Goal: Task Accomplishment & Management: Use online tool/utility

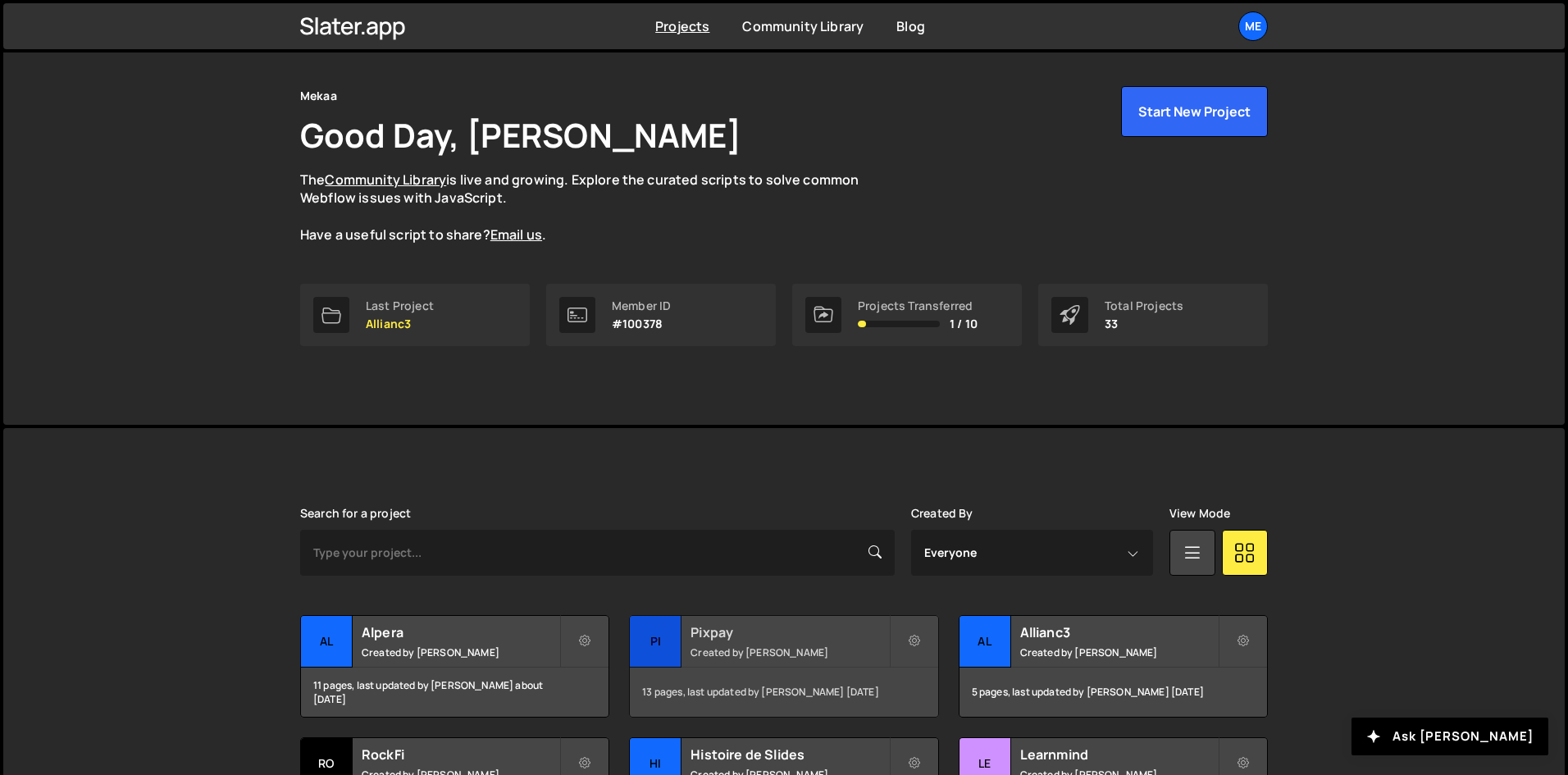
scroll to position [82, 0]
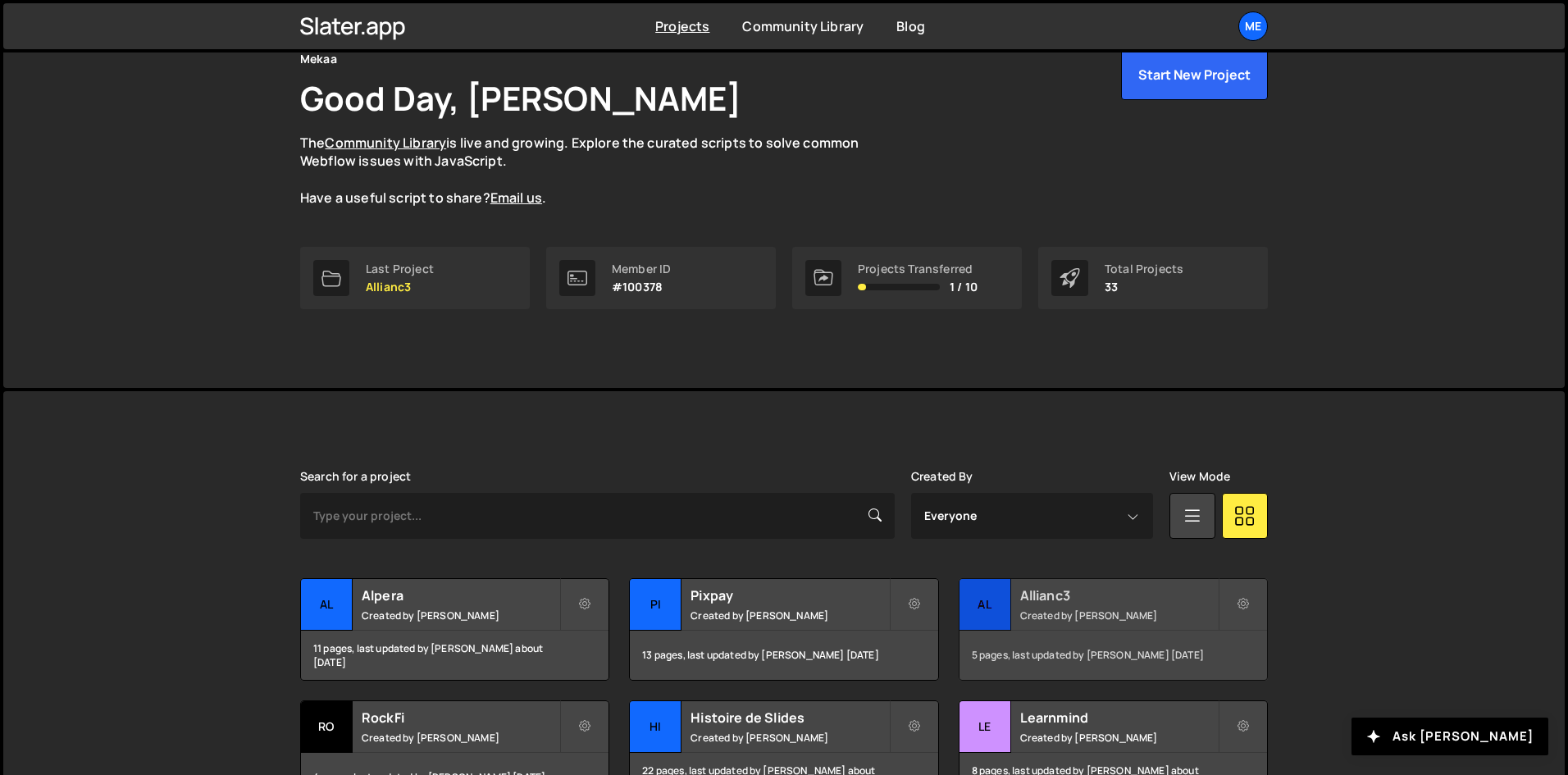
click at [1047, 609] on small "Created by [PERSON_NAME]" at bounding box center [1119, 616] width 198 height 14
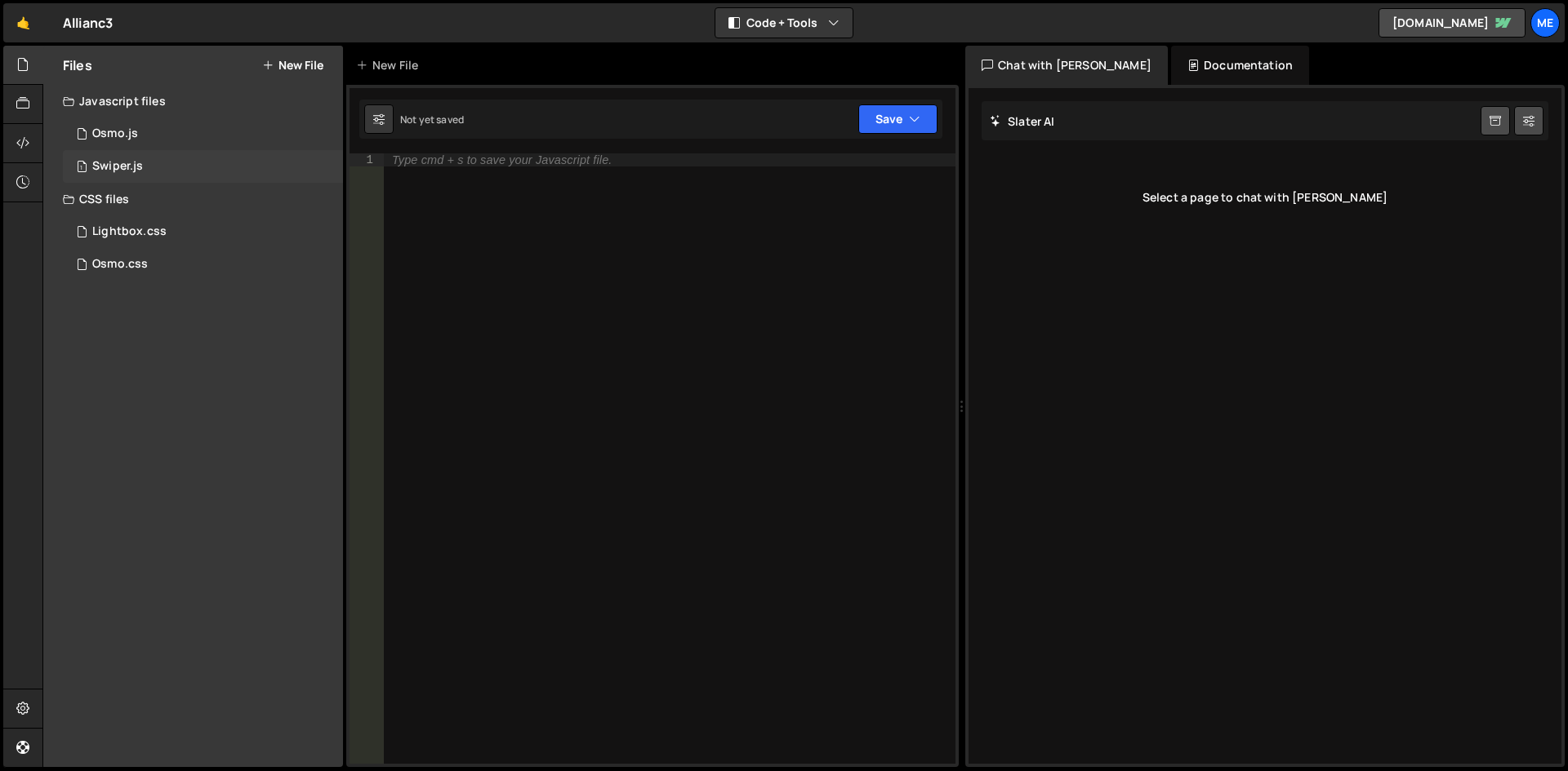
click at [184, 157] on div "1 Swiper.js 0" at bounding box center [203, 166] width 280 height 32
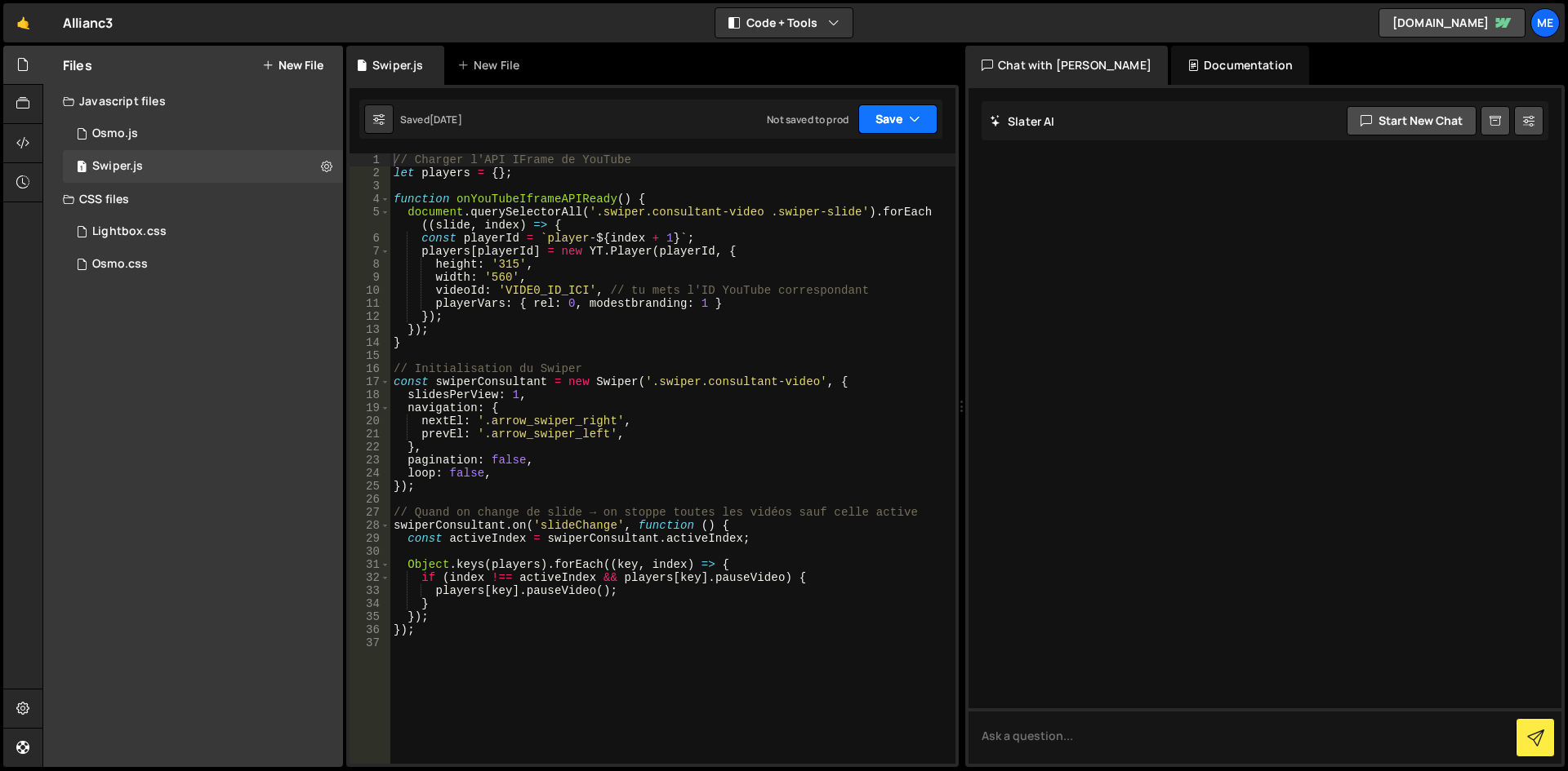
click at [915, 121] on icon "button" at bounding box center [915, 119] width 12 height 17
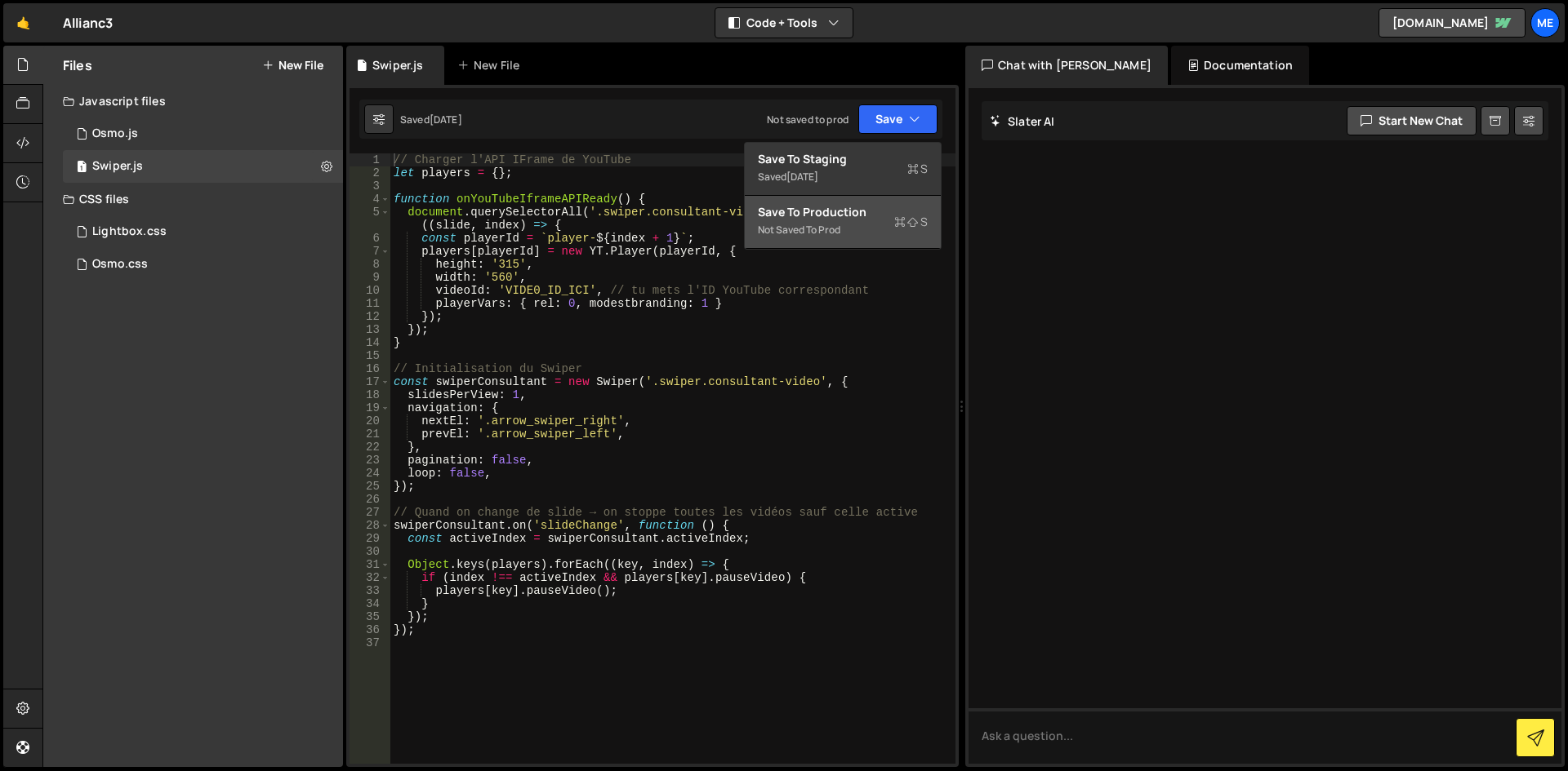
click at [861, 219] on div "Save to Production S" at bounding box center [842, 212] width 169 height 17
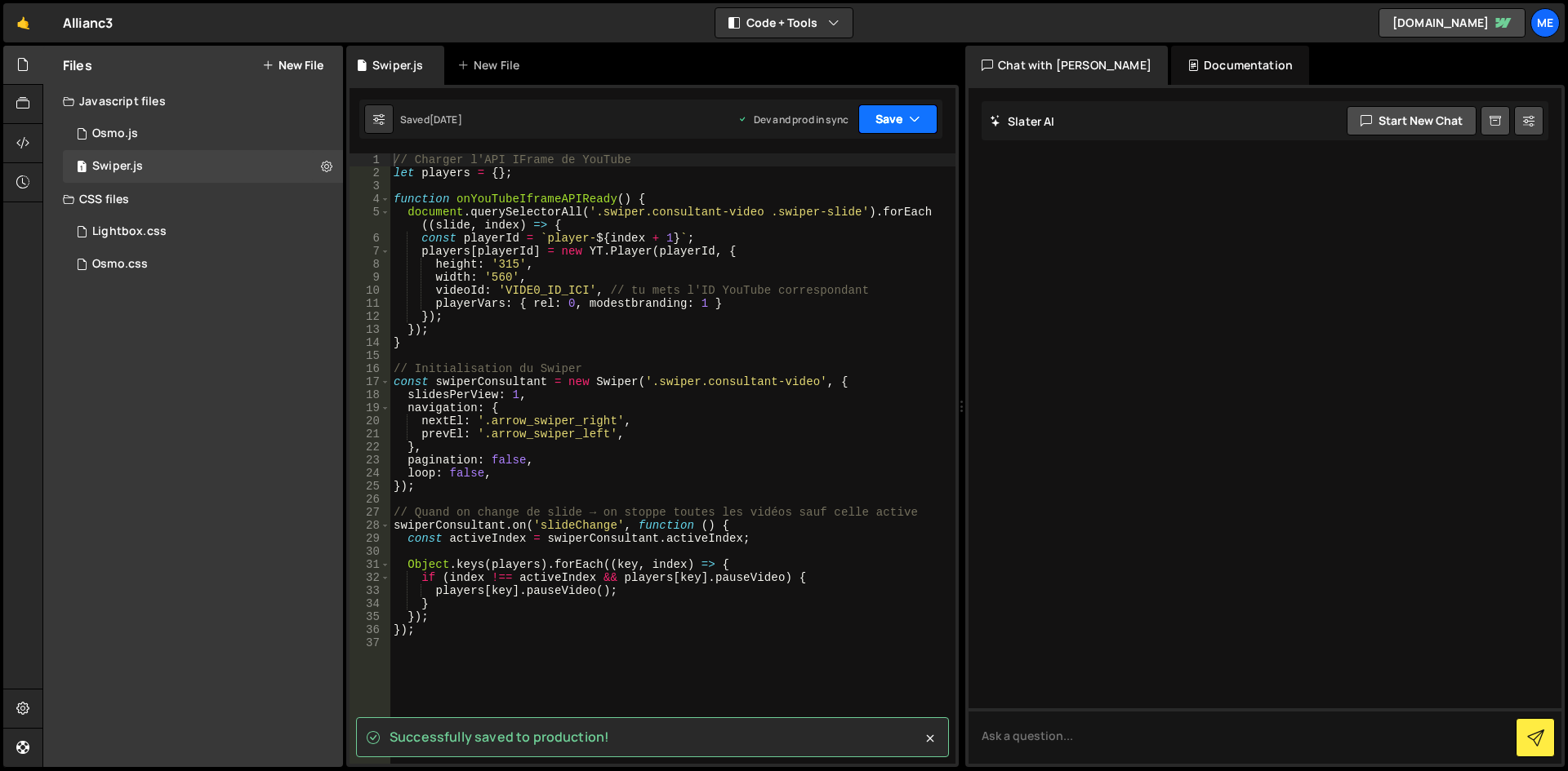
click at [894, 110] on button "Save" at bounding box center [897, 119] width 79 height 30
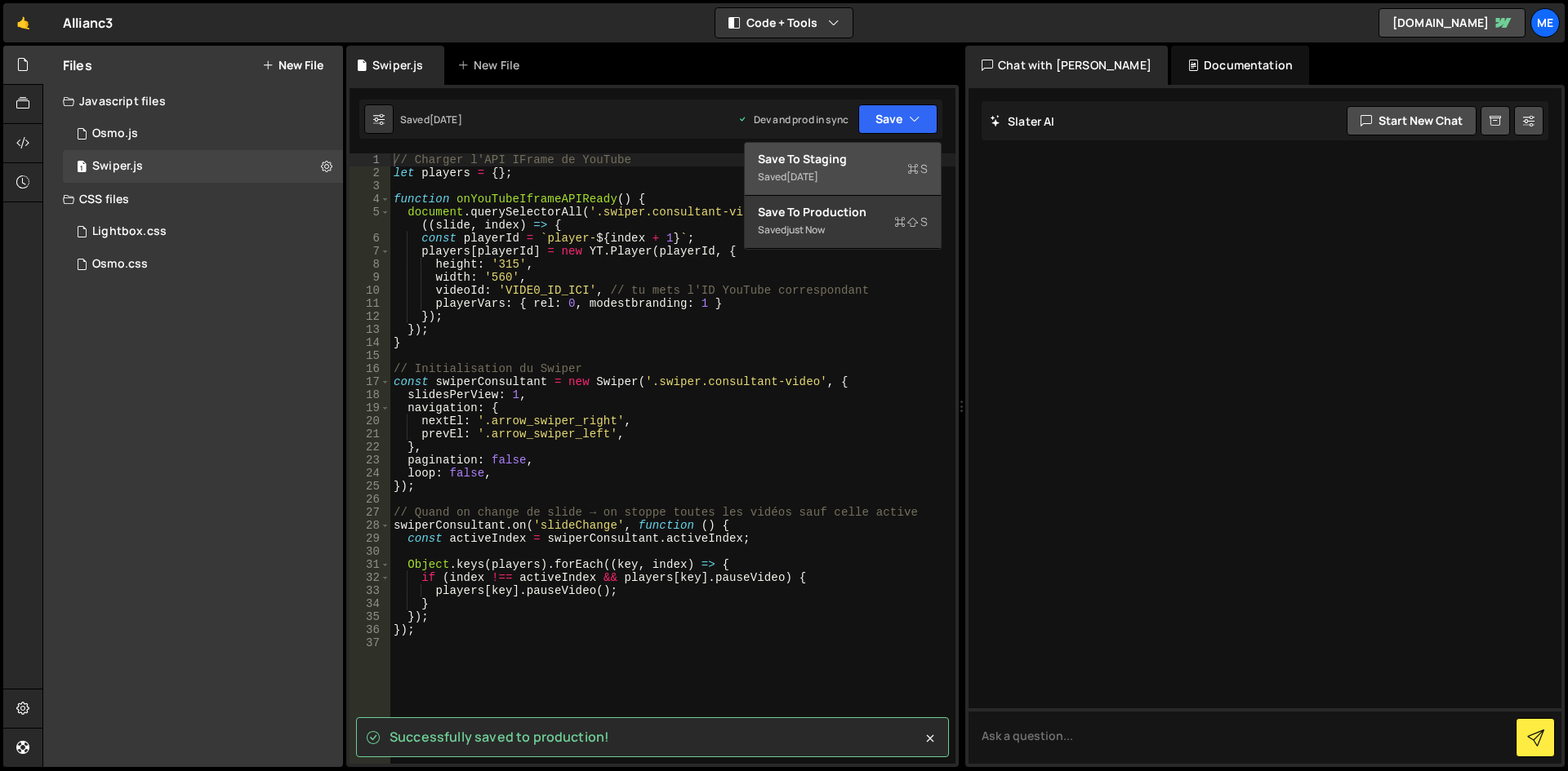
click at [780, 179] on div "Saved 2 days ago" at bounding box center [842, 177] width 169 height 20
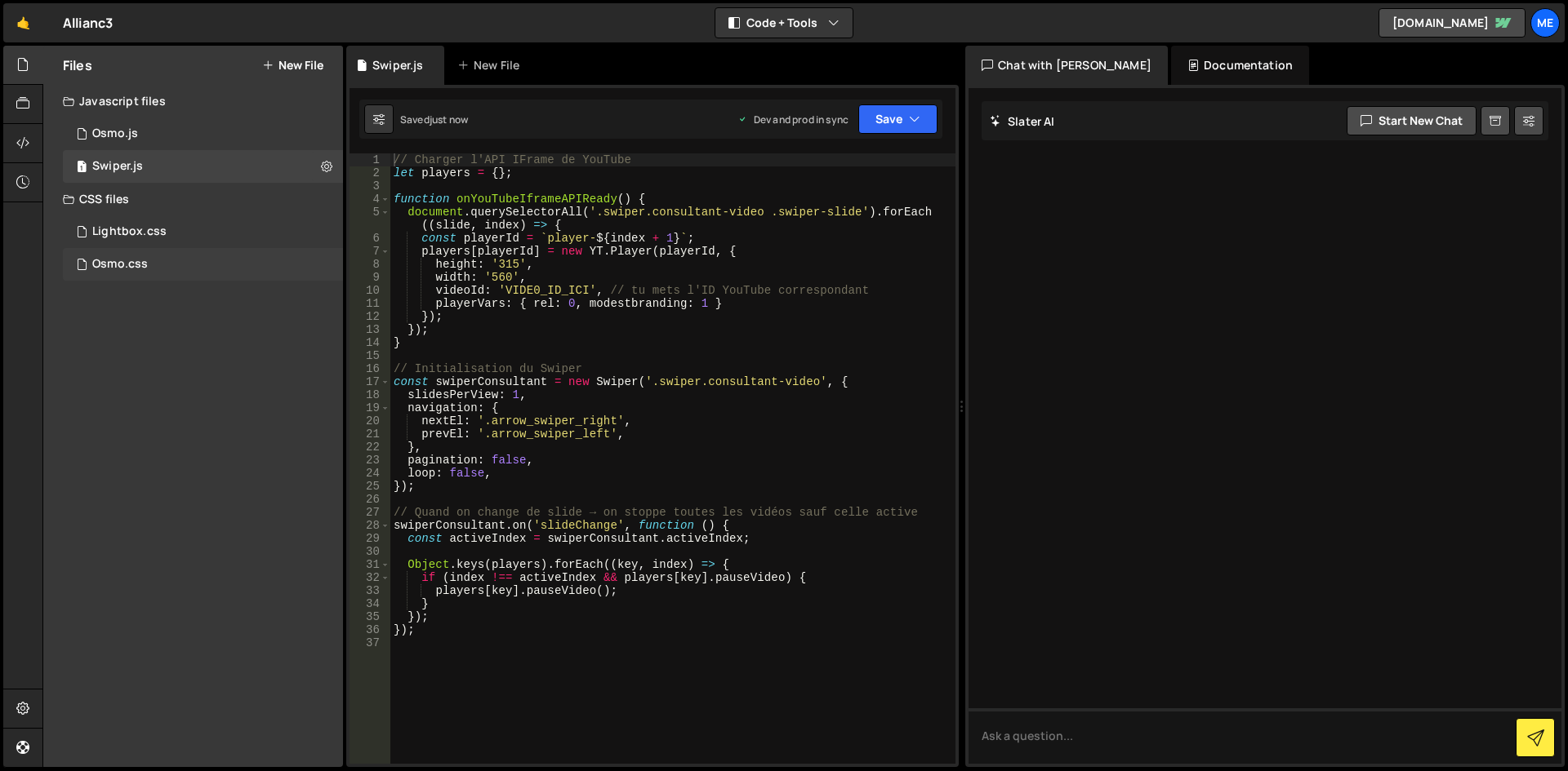
click at [154, 260] on div "Osmo.css 0" at bounding box center [203, 264] width 280 height 32
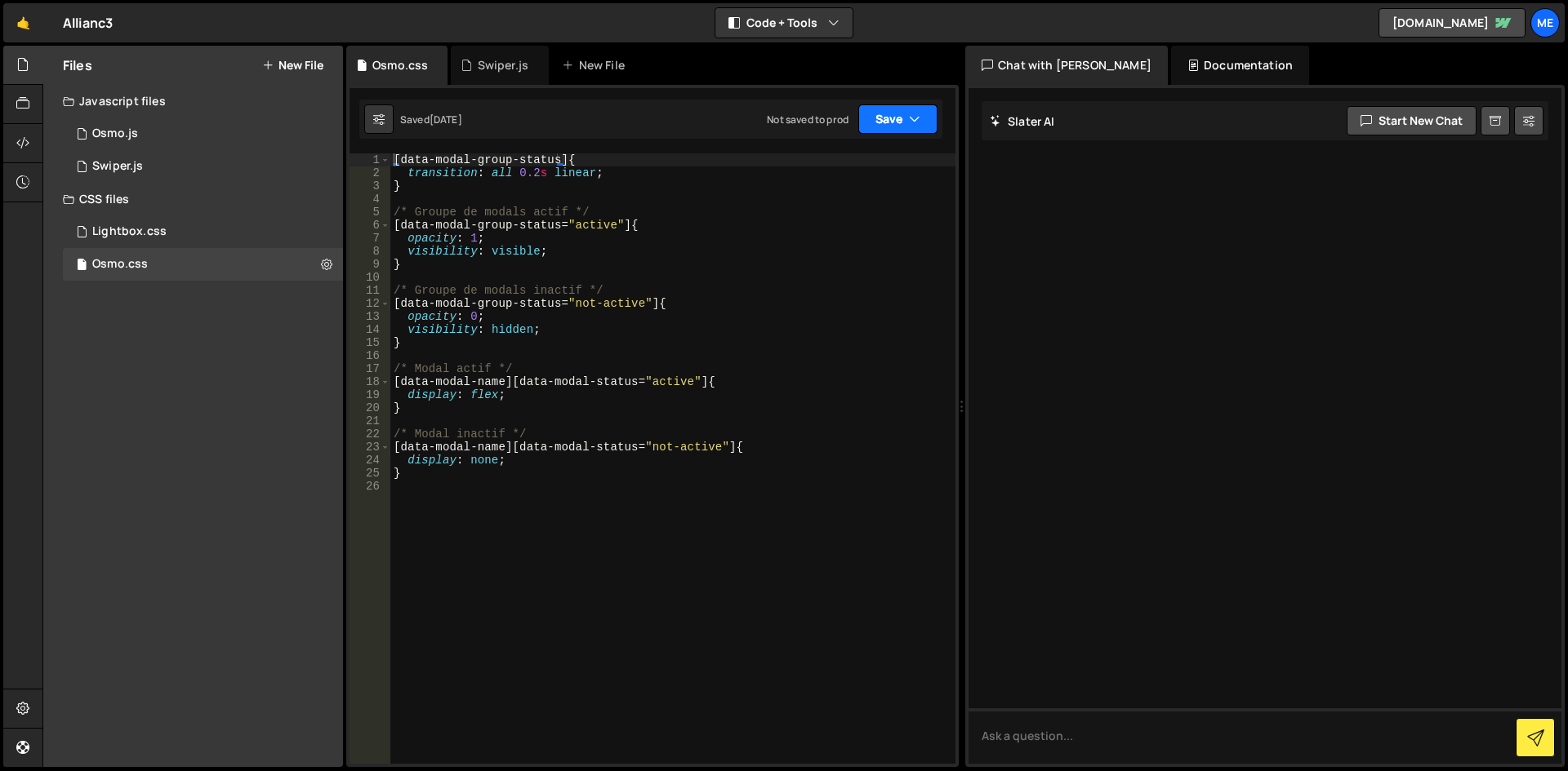
click at [888, 121] on button "Save" at bounding box center [897, 119] width 79 height 30
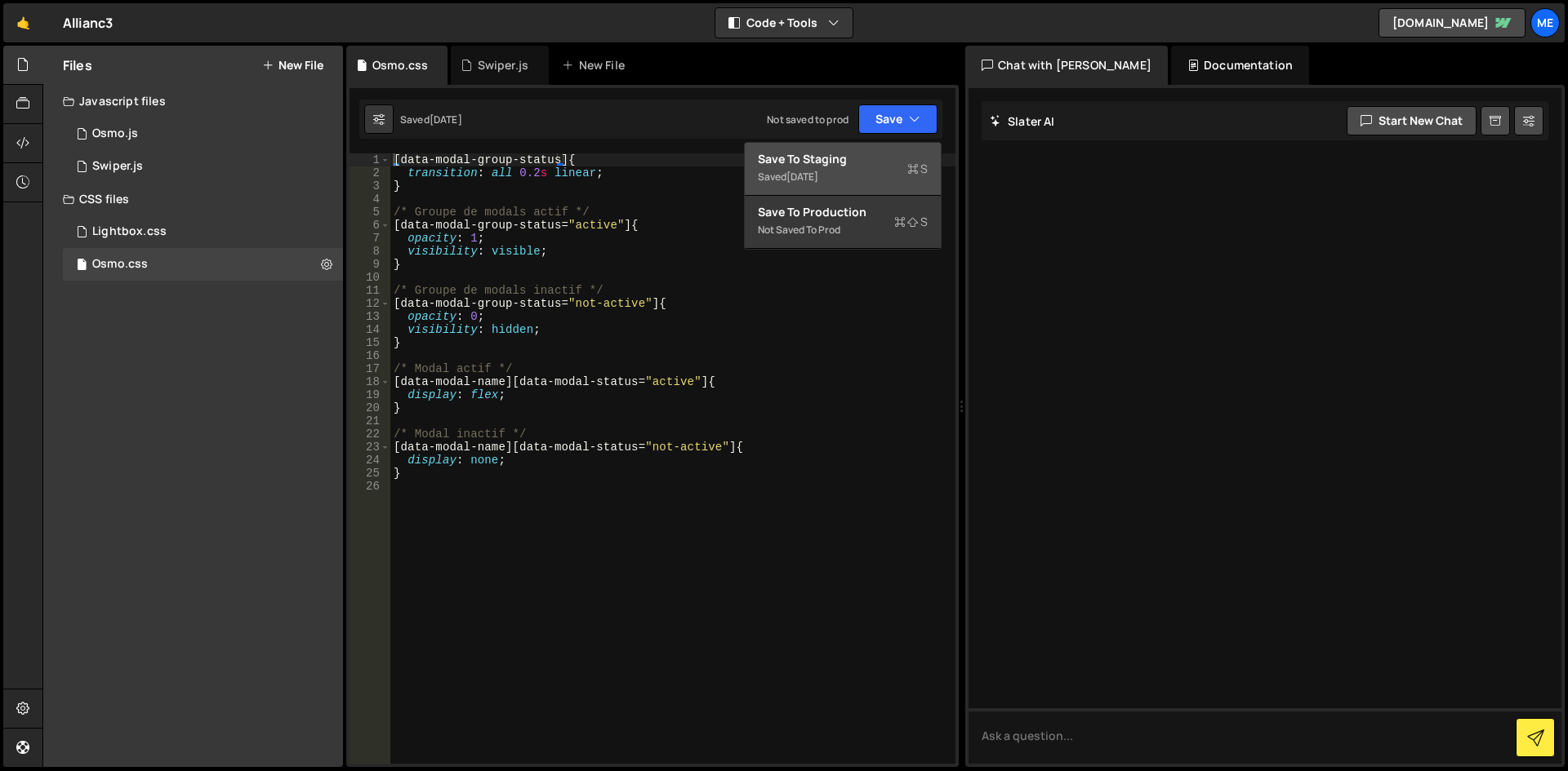
click at [848, 169] on div "Saved 3 days ago" at bounding box center [842, 177] width 169 height 20
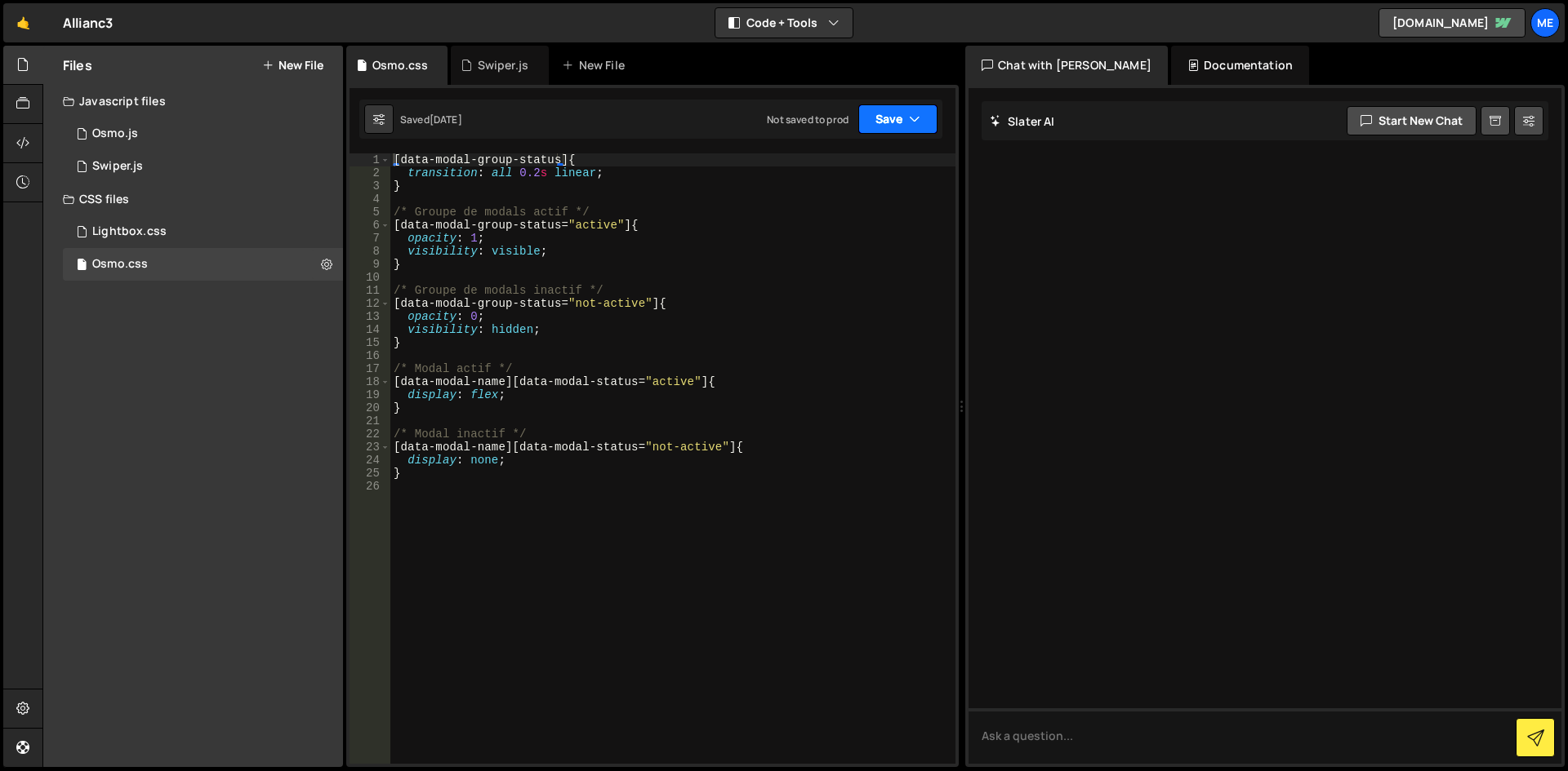
click at [900, 113] on button "Save" at bounding box center [897, 119] width 79 height 30
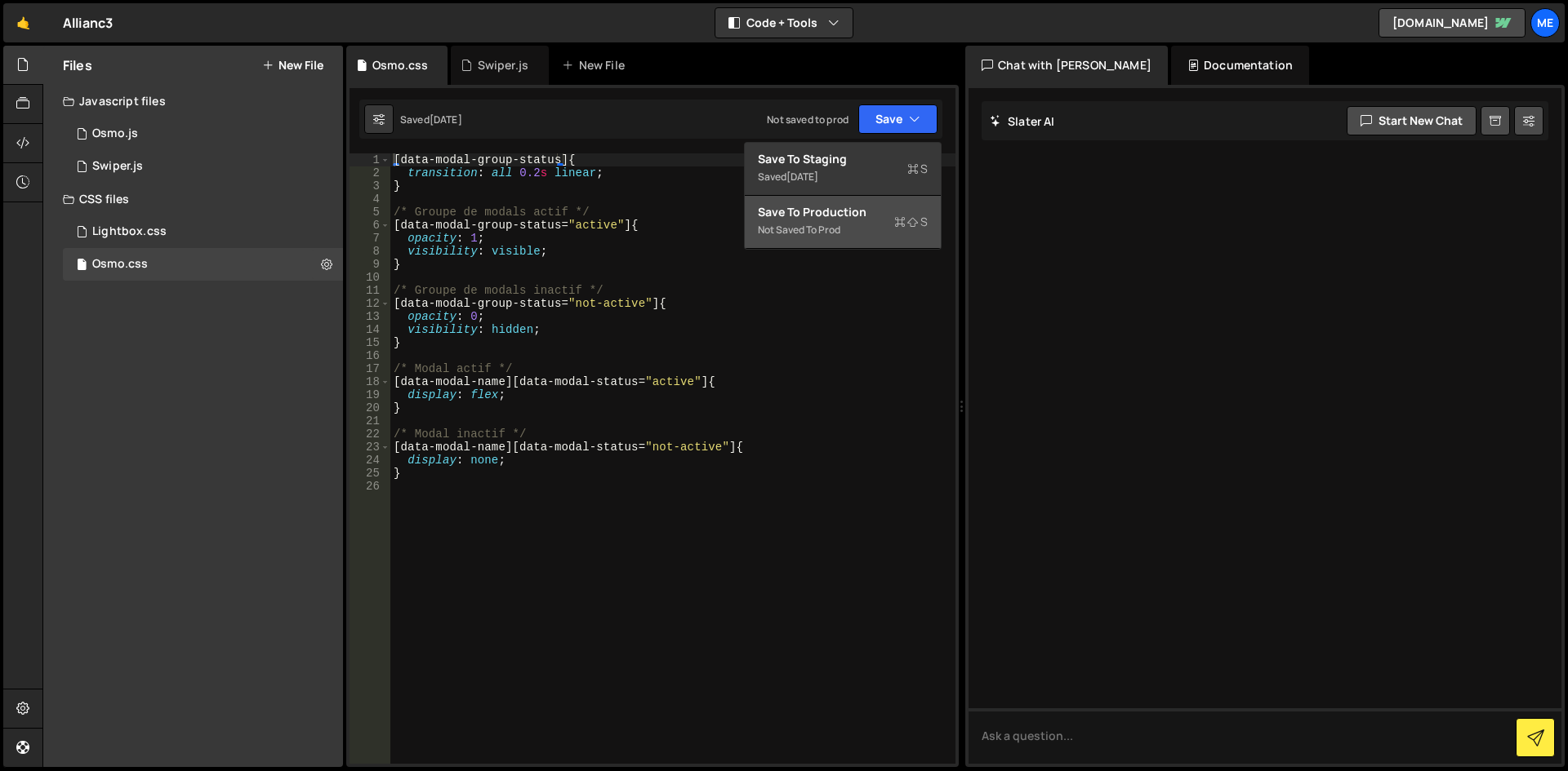
click at [850, 228] on div "Not saved to prod" at bounding box center [842, 230] width 169 height 20
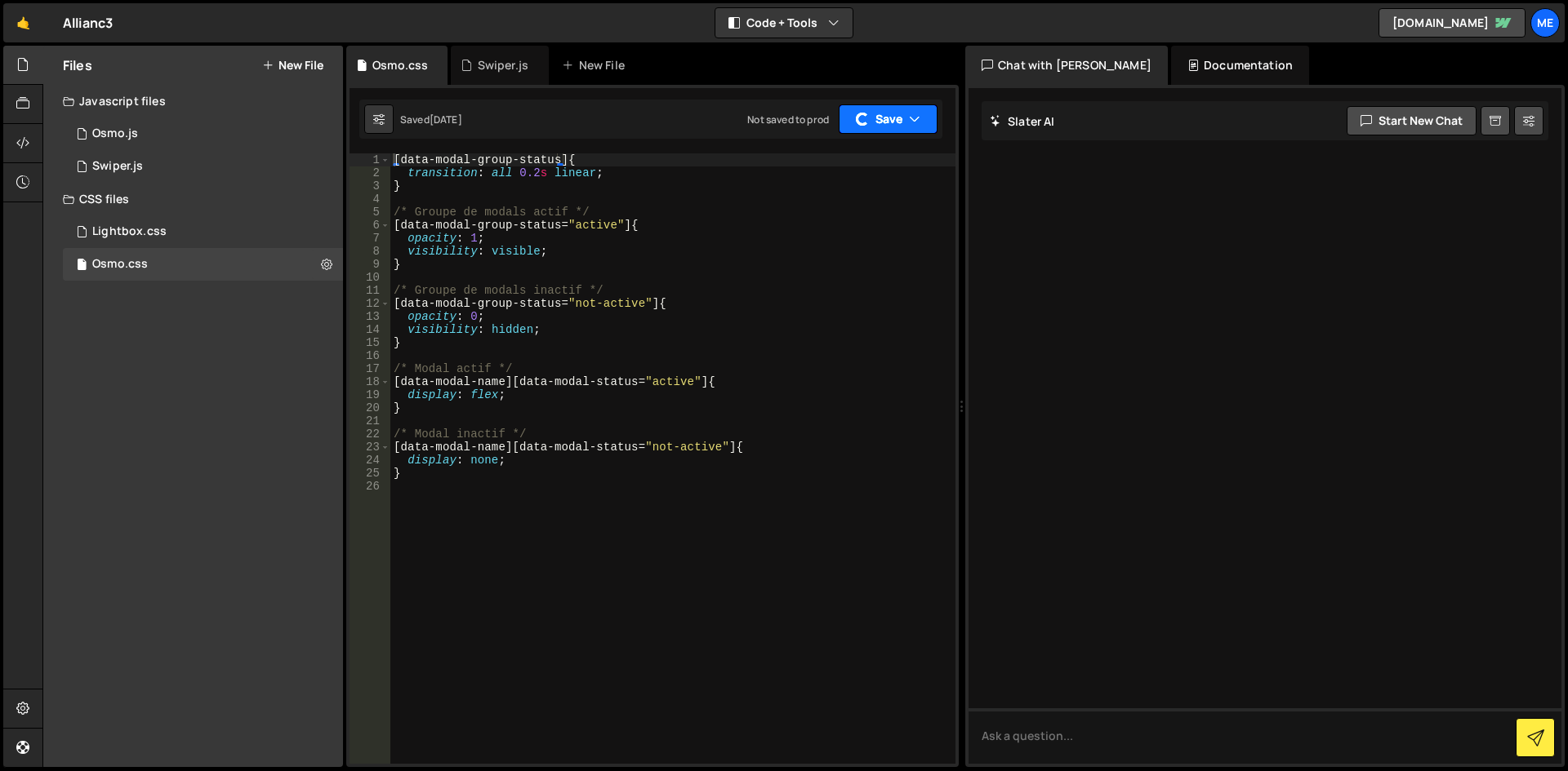
click at [888, 122] on button "Save" at bounding box center [887, 119] width 98 height 30
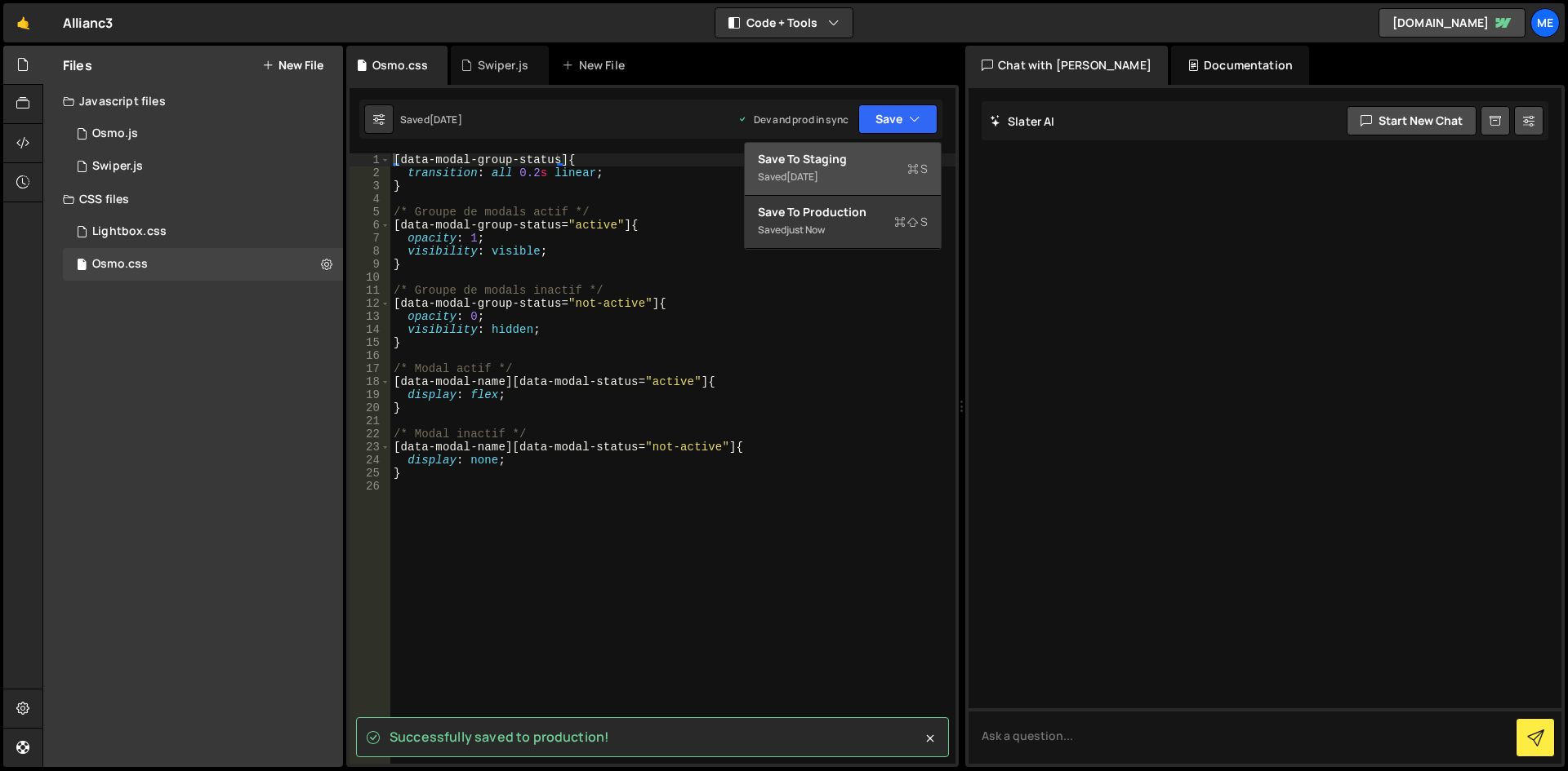
click at [818, 171] on div "3 days ago" at bounding box center [802, 176] width 32 height 14
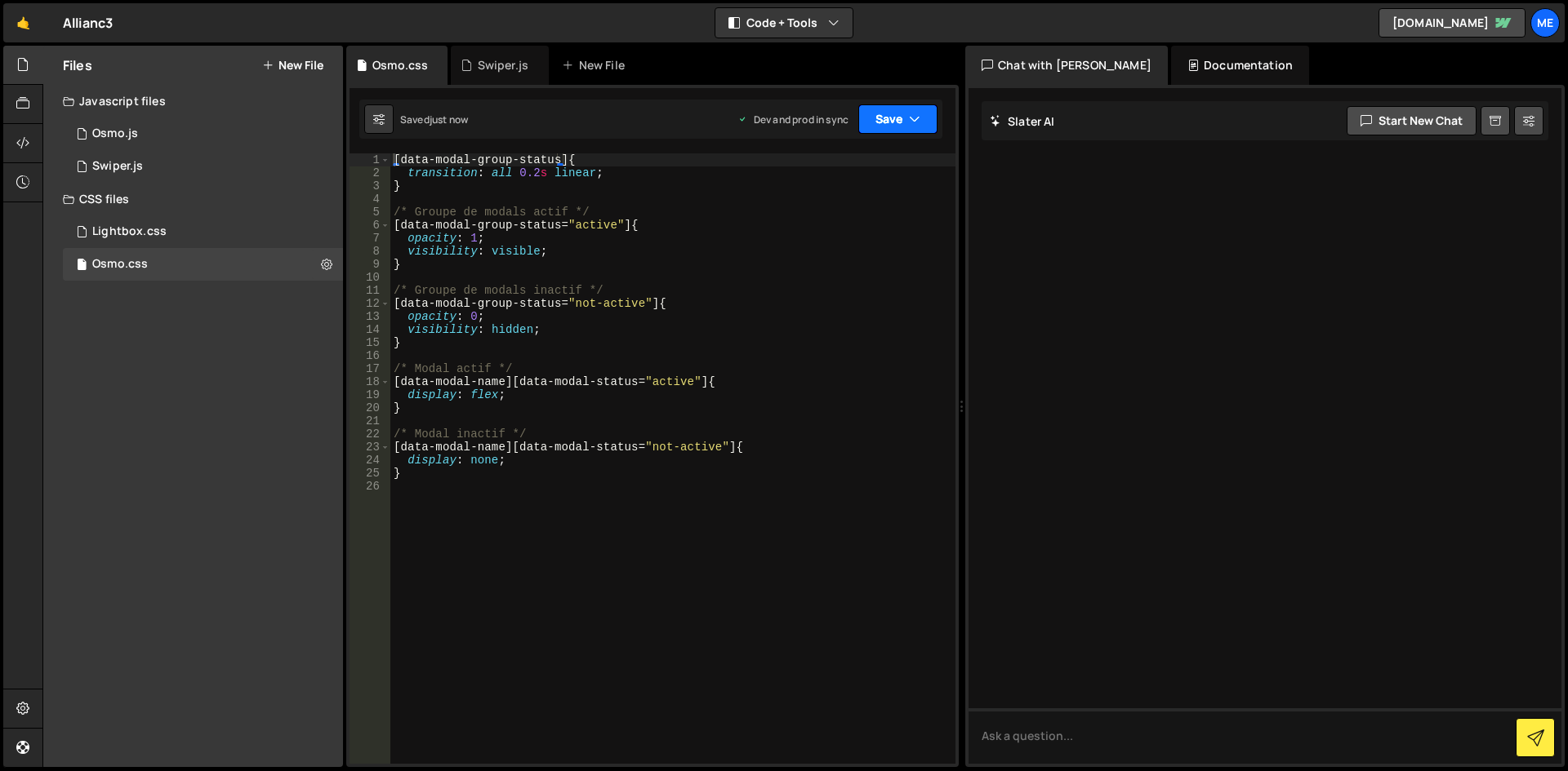
click at [891, 123] on button "Save" at bounding box center [897, 119] width 79 height 30
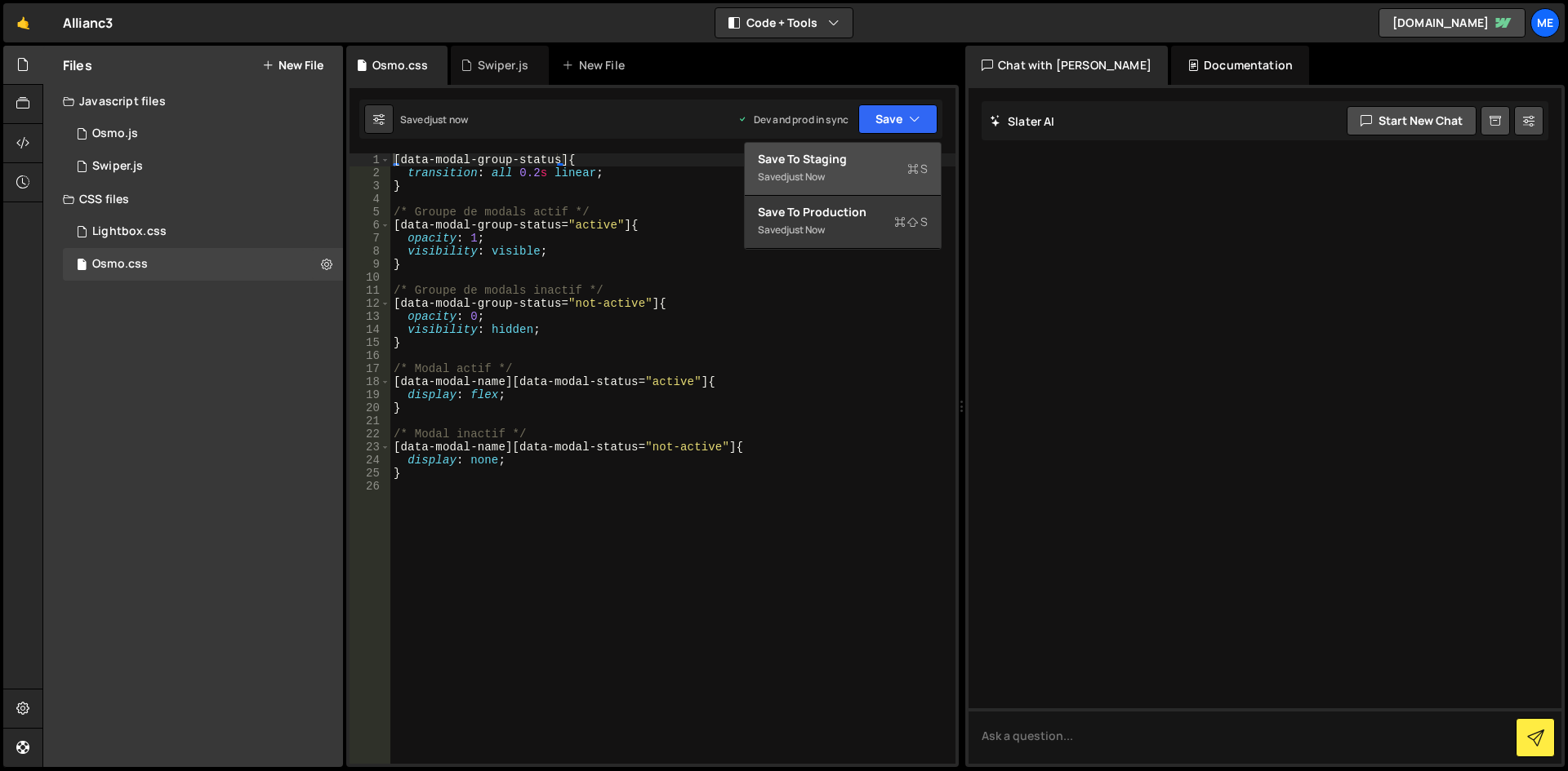
click at [831, 161] on div "Save to Staging S" at bounding box center [842, 159] width 169 height 17
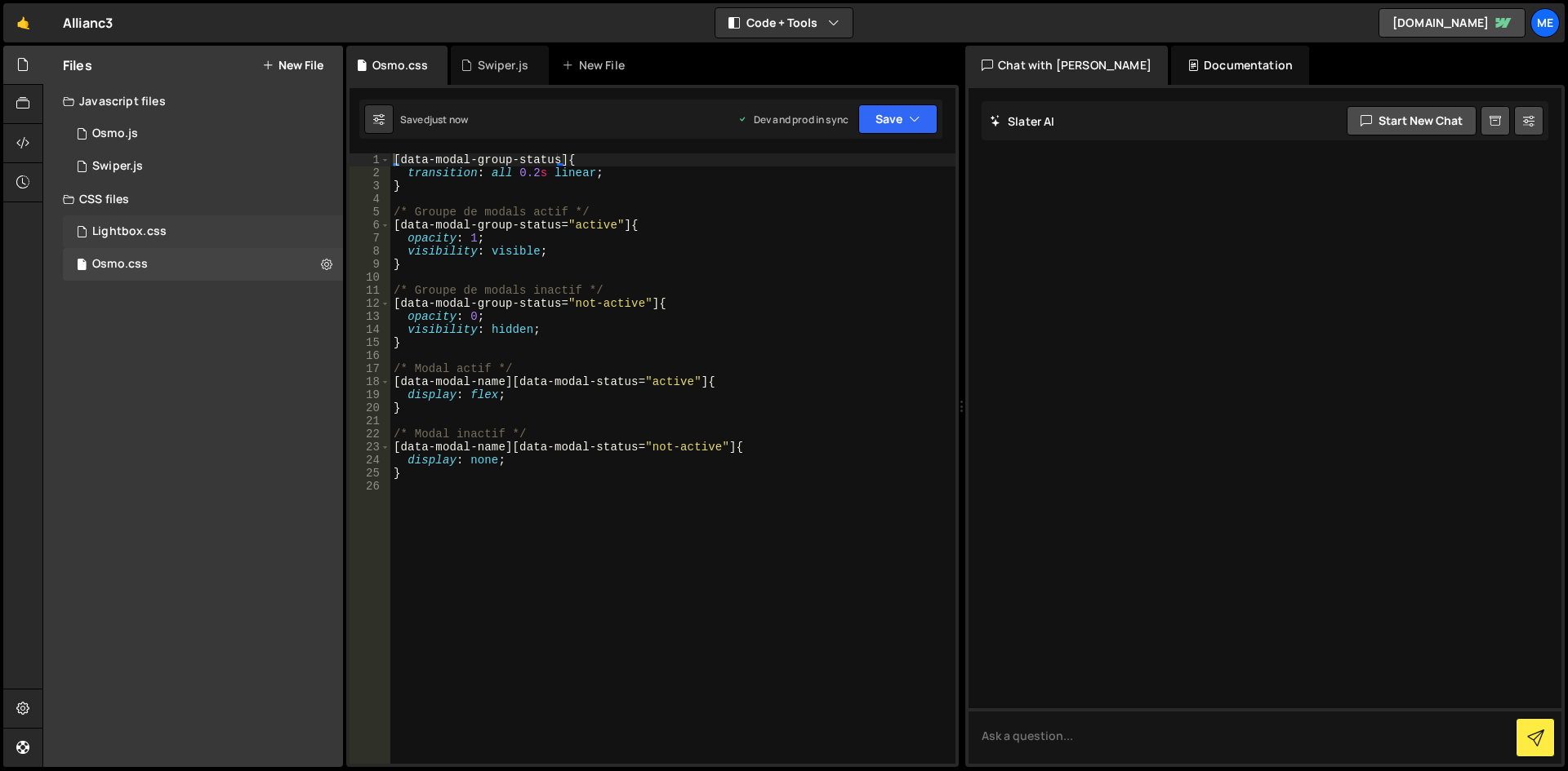
click at [154, 219] on div "Lightbox.css 0" at bounding box center [203, 231] width 280 height 32
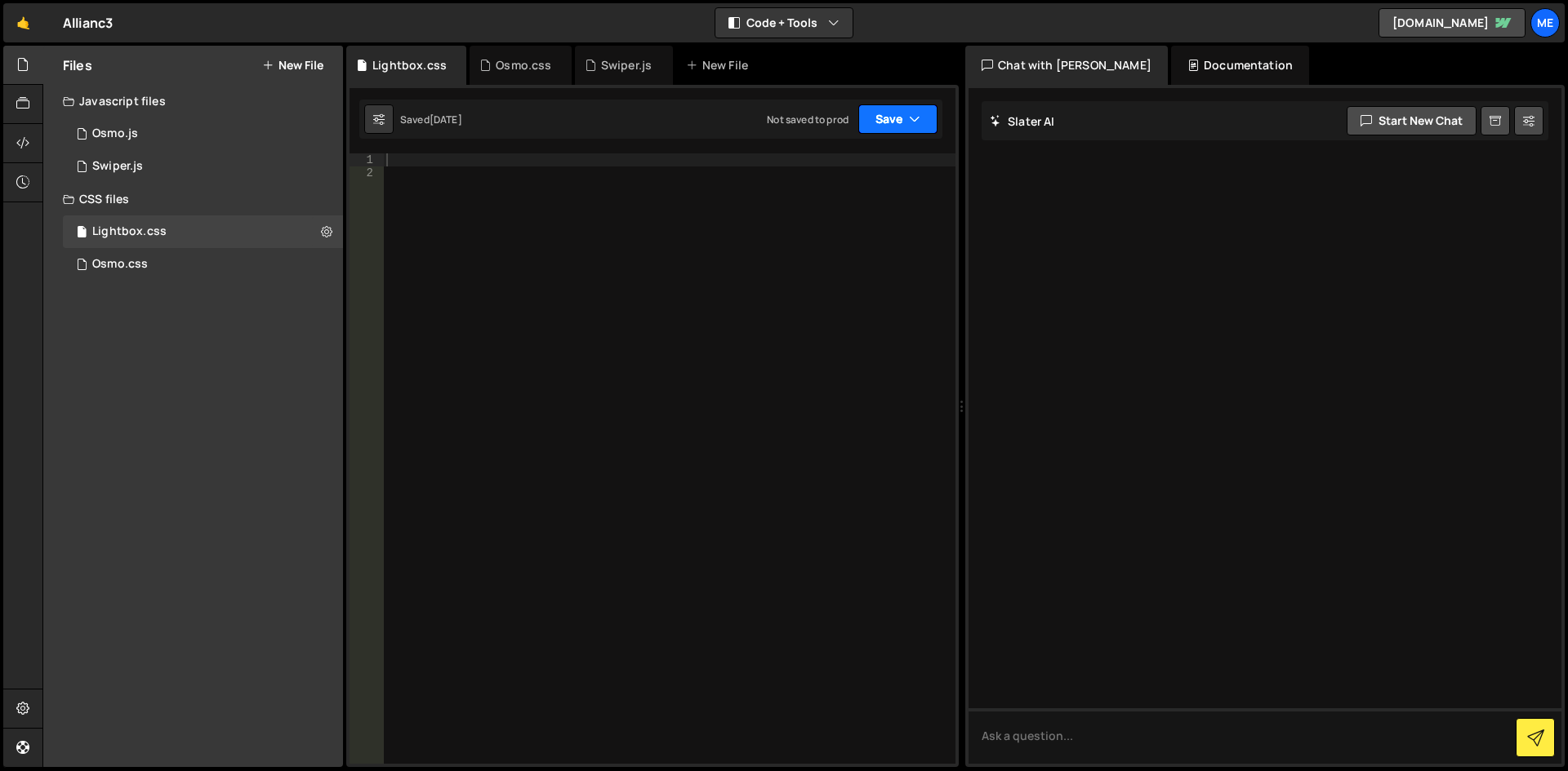
click at [901, 121] on button "Save" at bounding box center [897, 119] width 79 height 30
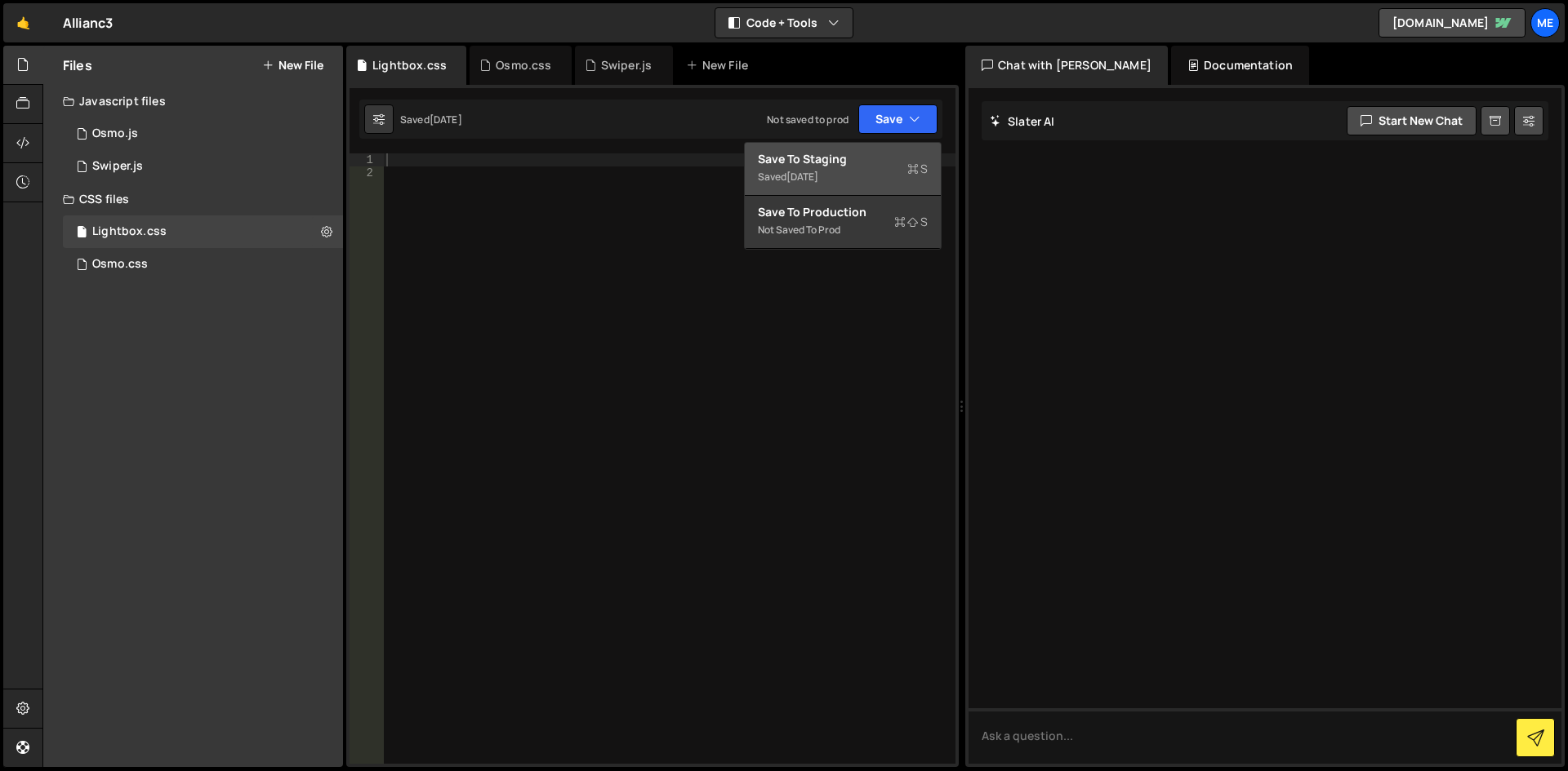
click at [855, 158] on div "Save to Staging S" at bounding box center [842, 159] width 169 height 17
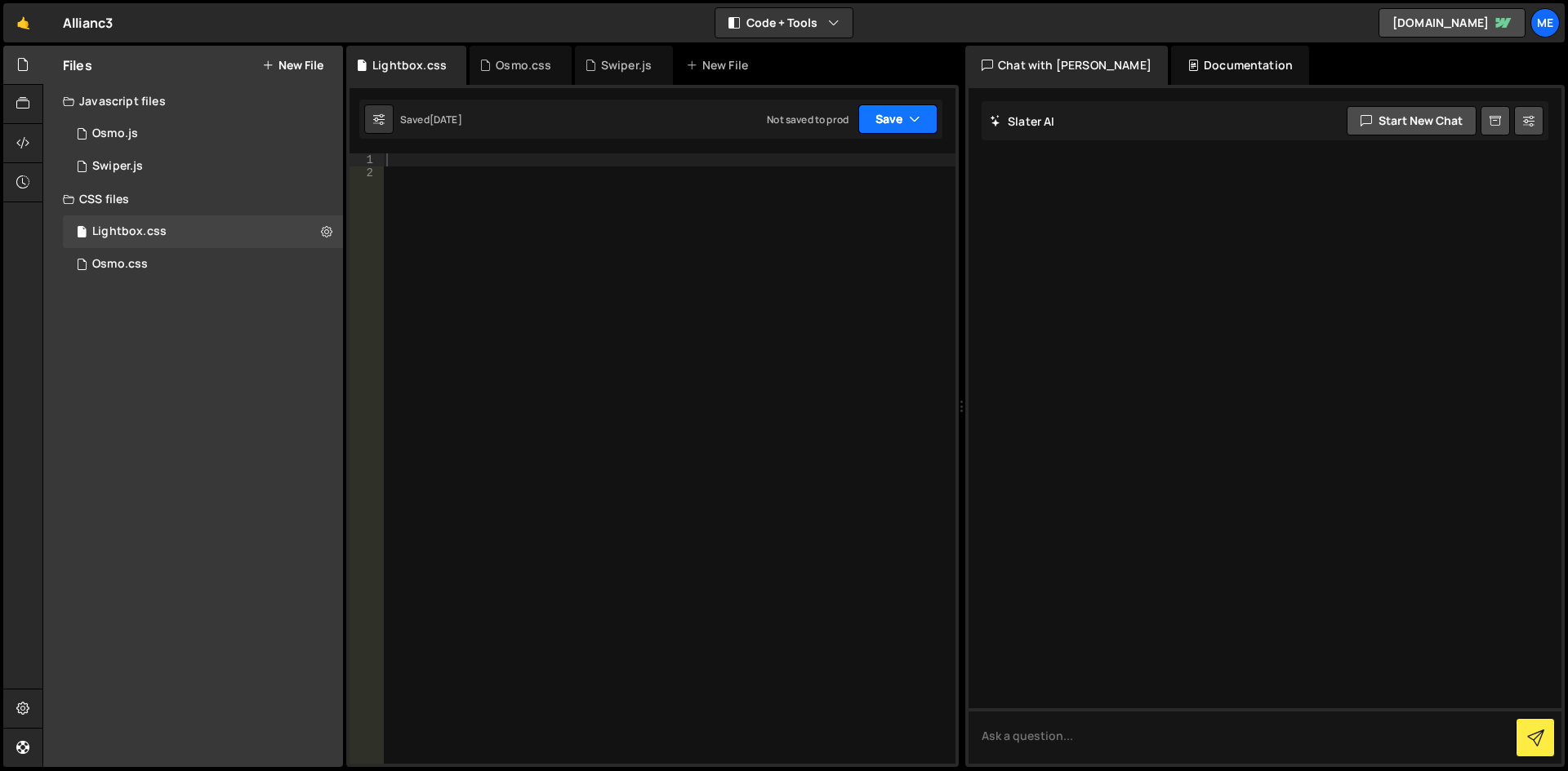
click at [898, 121] on button "Save" at bounding box center [897, 119] width 79 height 30
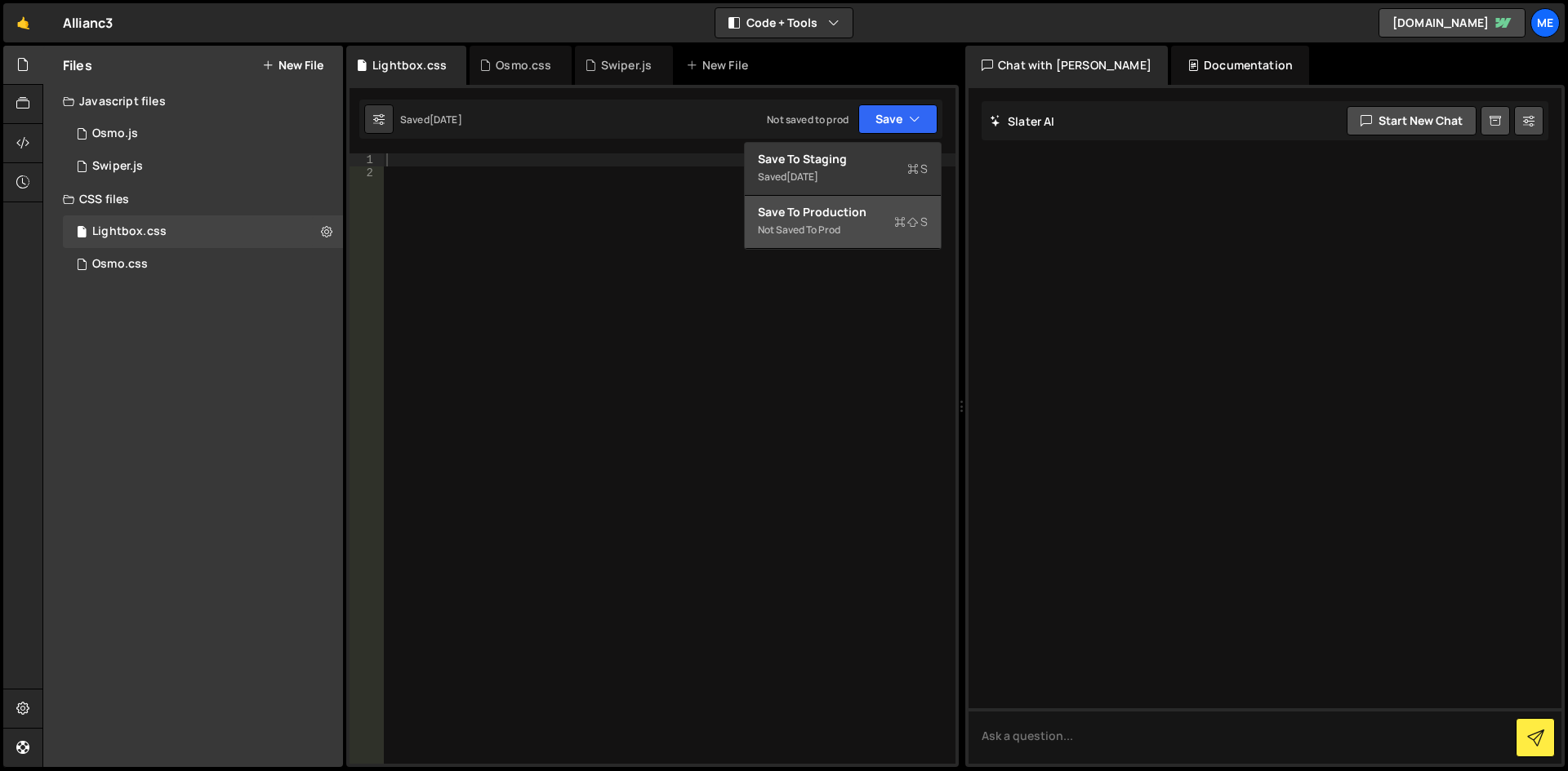
click at [838, 219] on div "Save to Production S" at bounding box center [842, 212] width 169 height 17
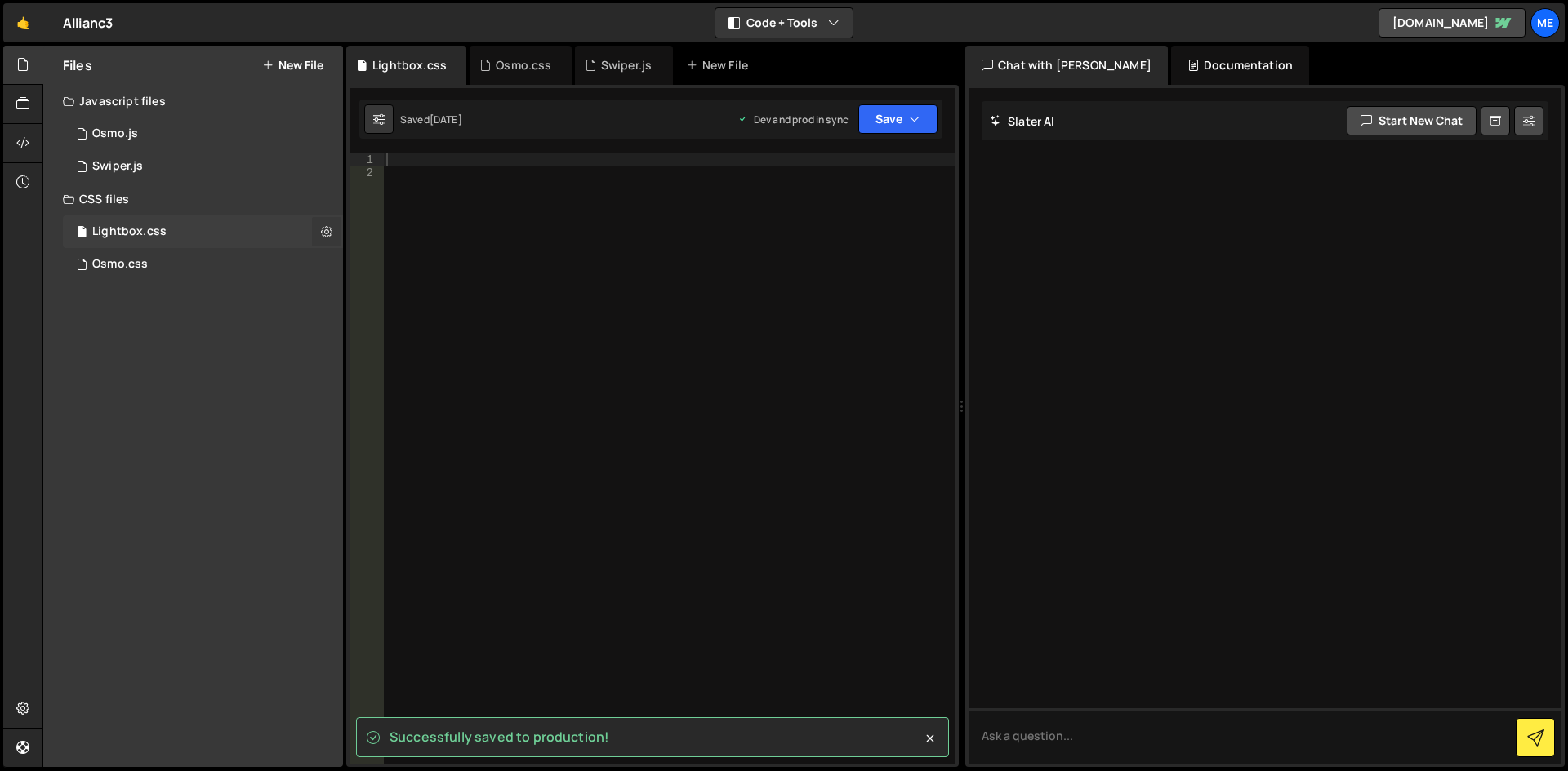
click at [335, 231] on button at bounding box center [327, 232] width 30 height 30
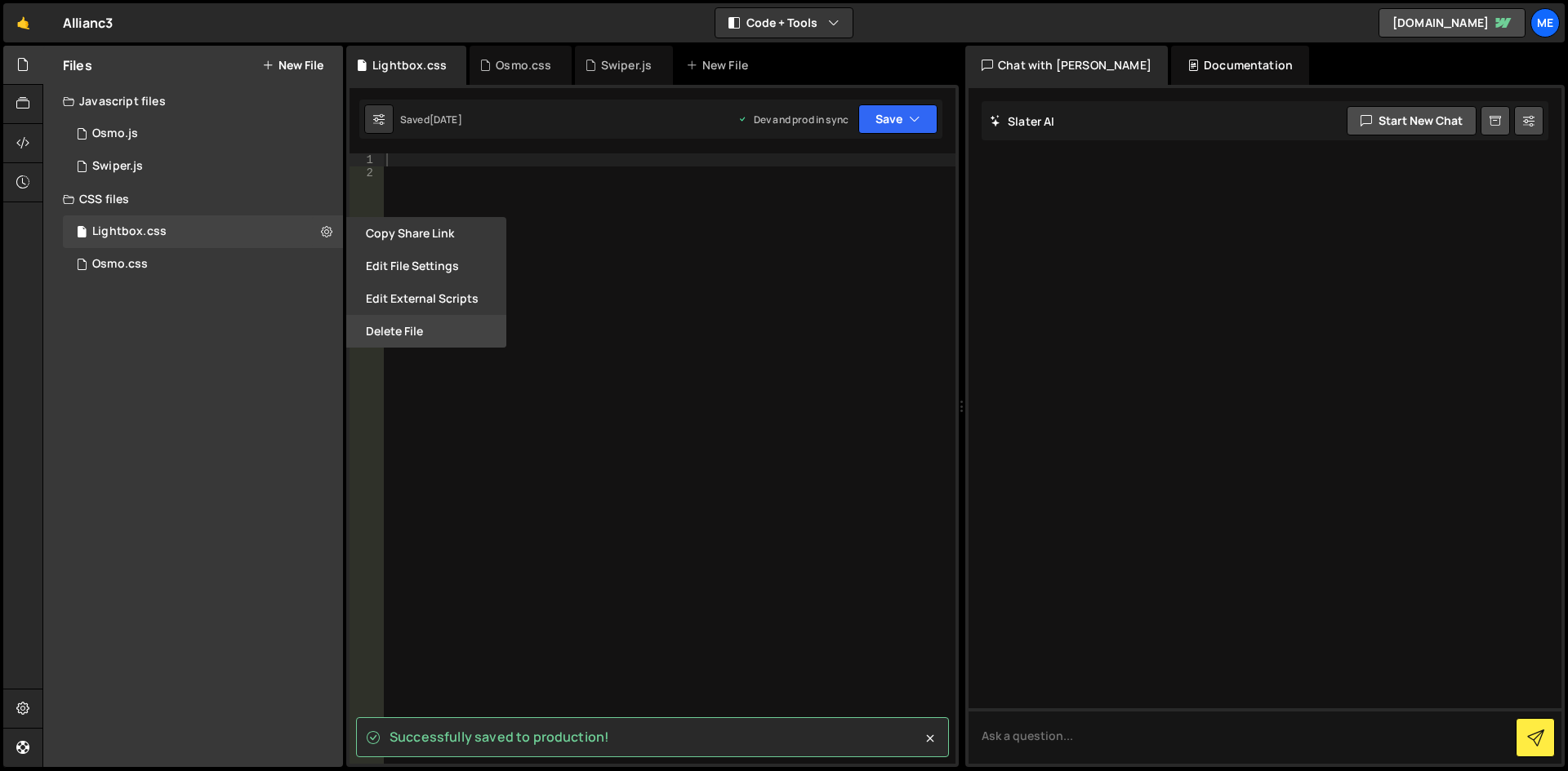
click at [395, 327] on button "Delete File" at bounding box center [426, 331] width 160 height 32
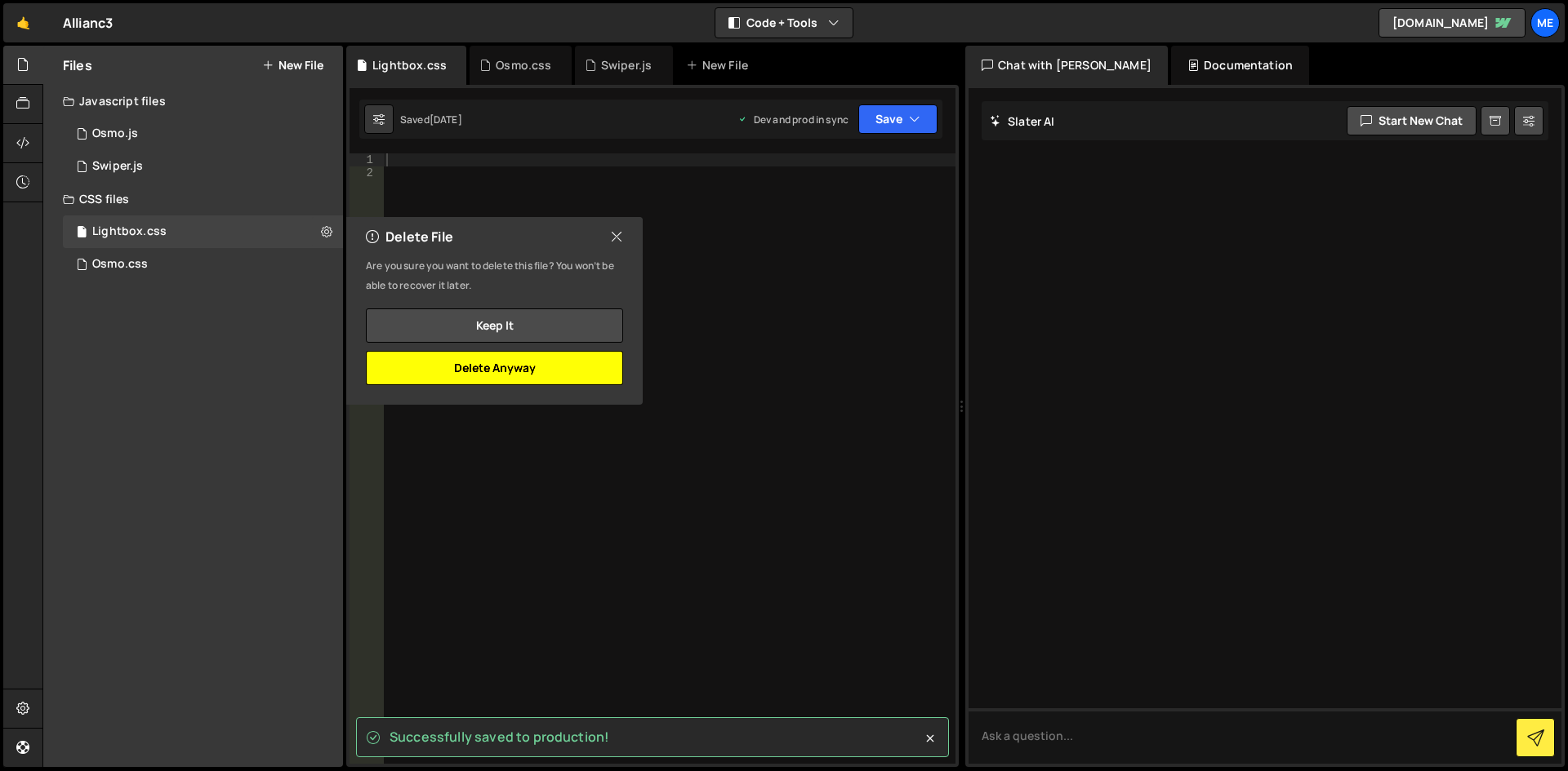
click at [549, 365] on button "Delete Anyway" at bounding box center [493, 367] width 257 height 34
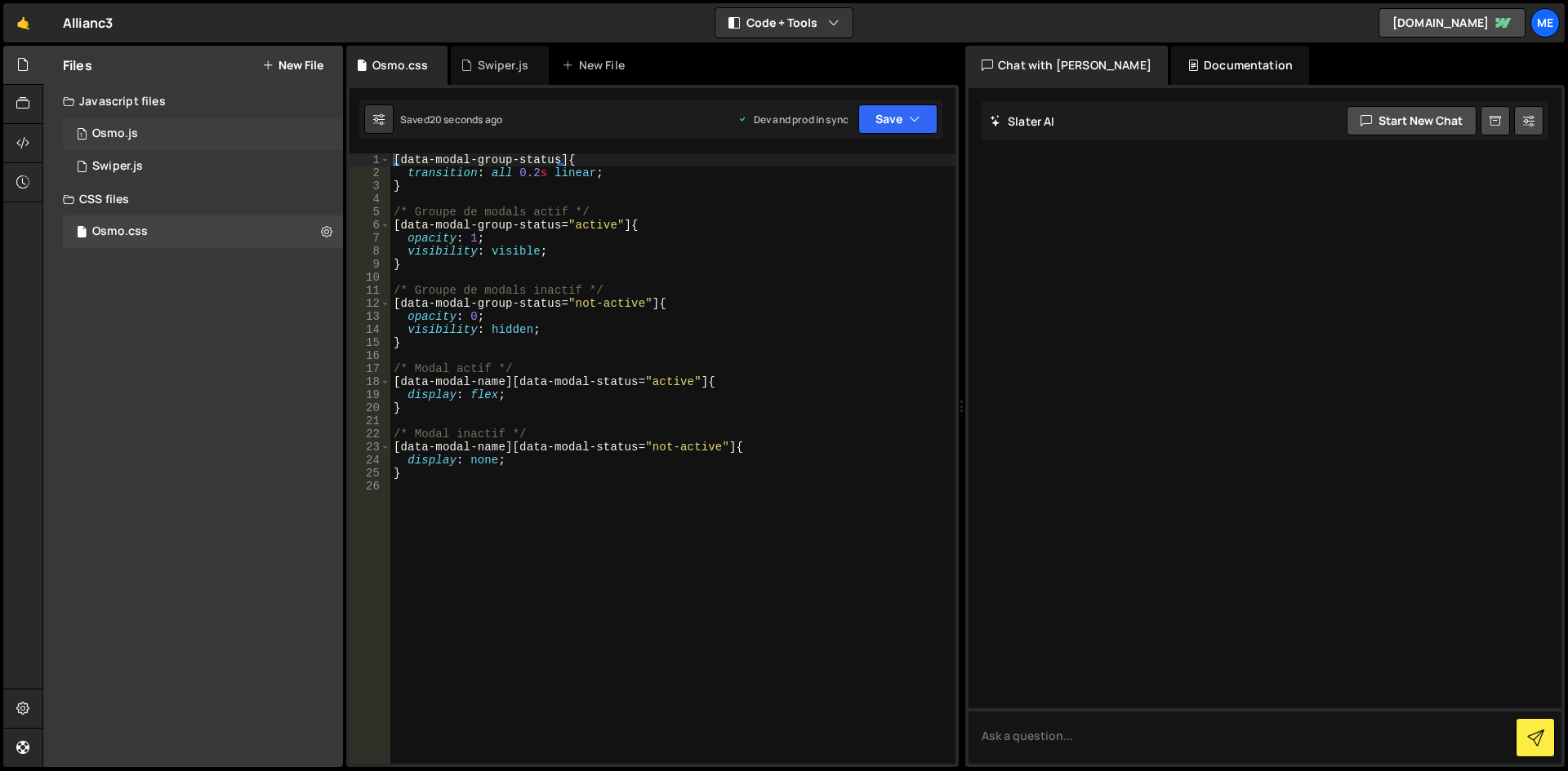
click at [78, 139] on span "1" at bounding box center [82, 135] width 10 height 13
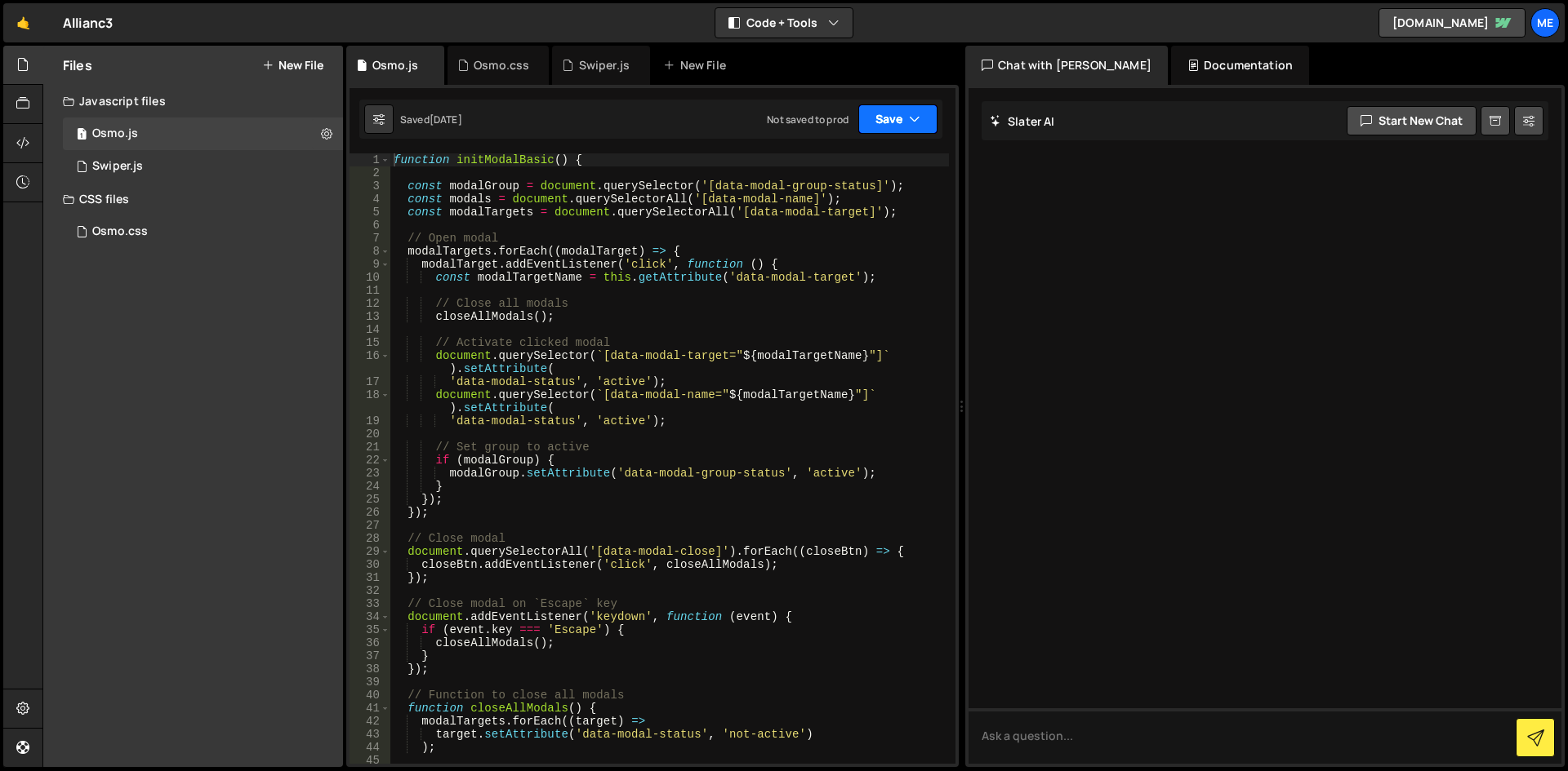
click at [900, 116] on button "Save" at bounding box center [897, 119] width 79 height 30
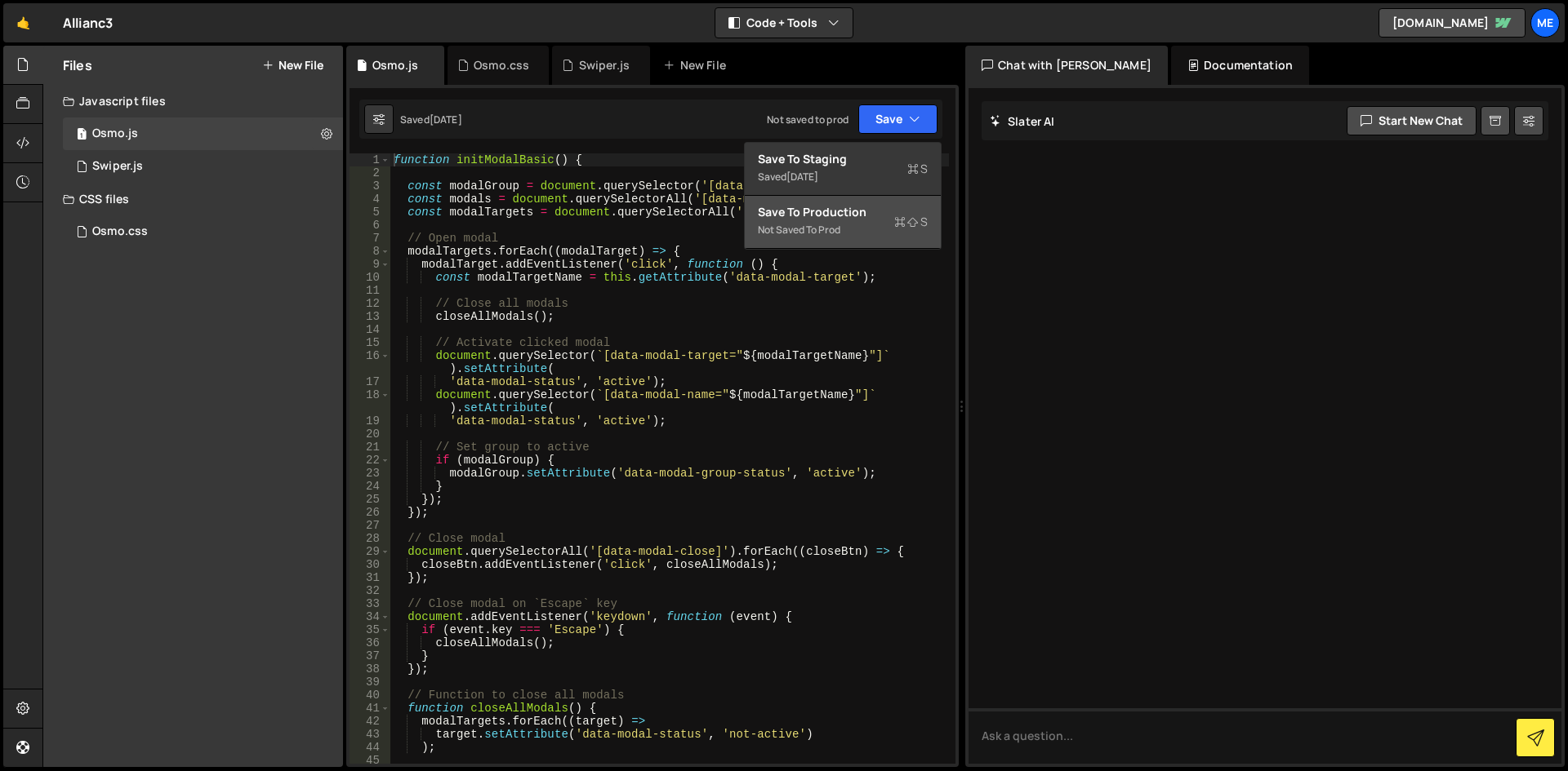
click at [870, 216] on div "Save to Production S" at bounding box center [842, 212] width 169 height 17
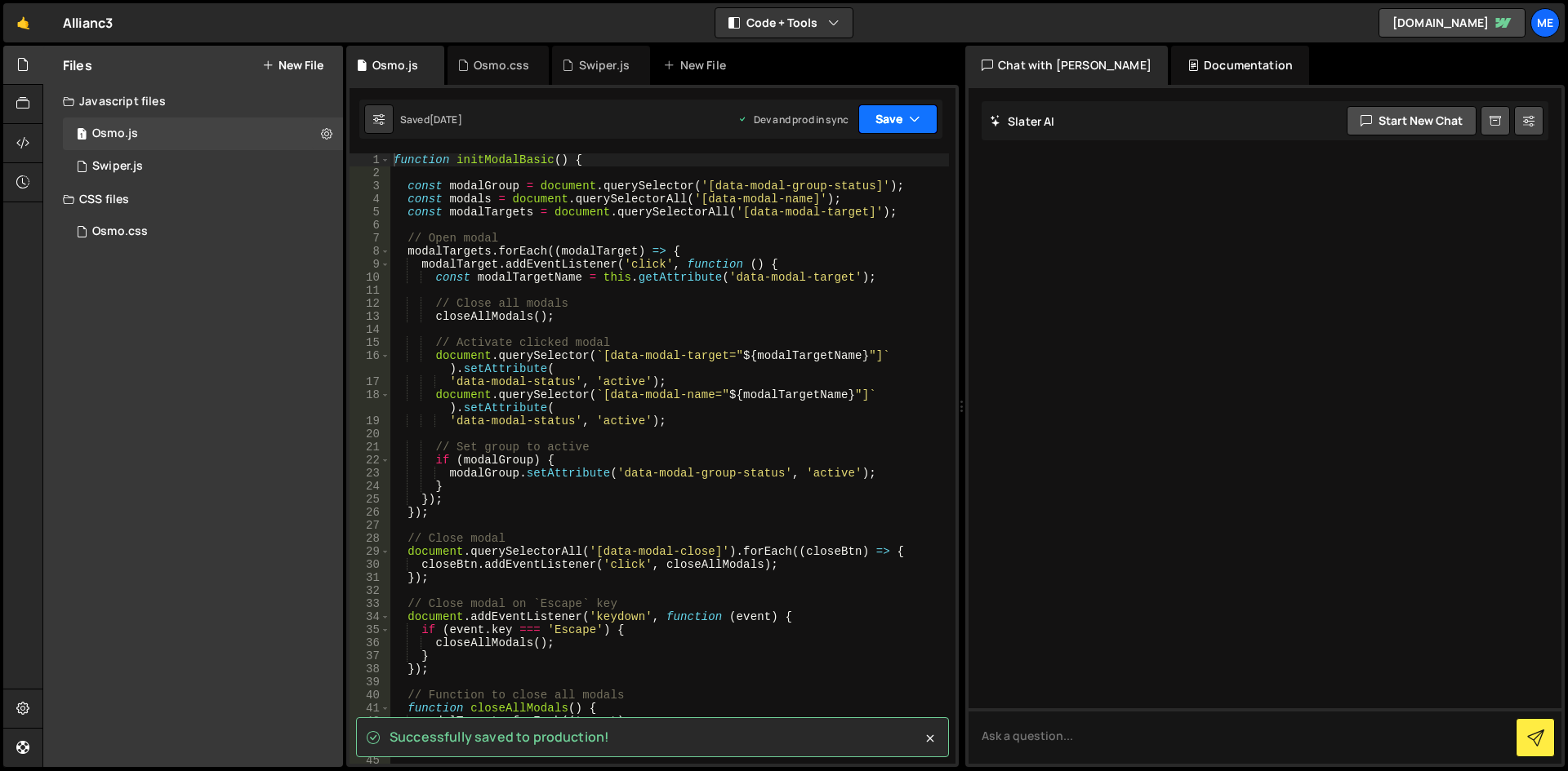
click at [885, 117] on button "Save" at bounding box center [897, 119] width 79 height 30
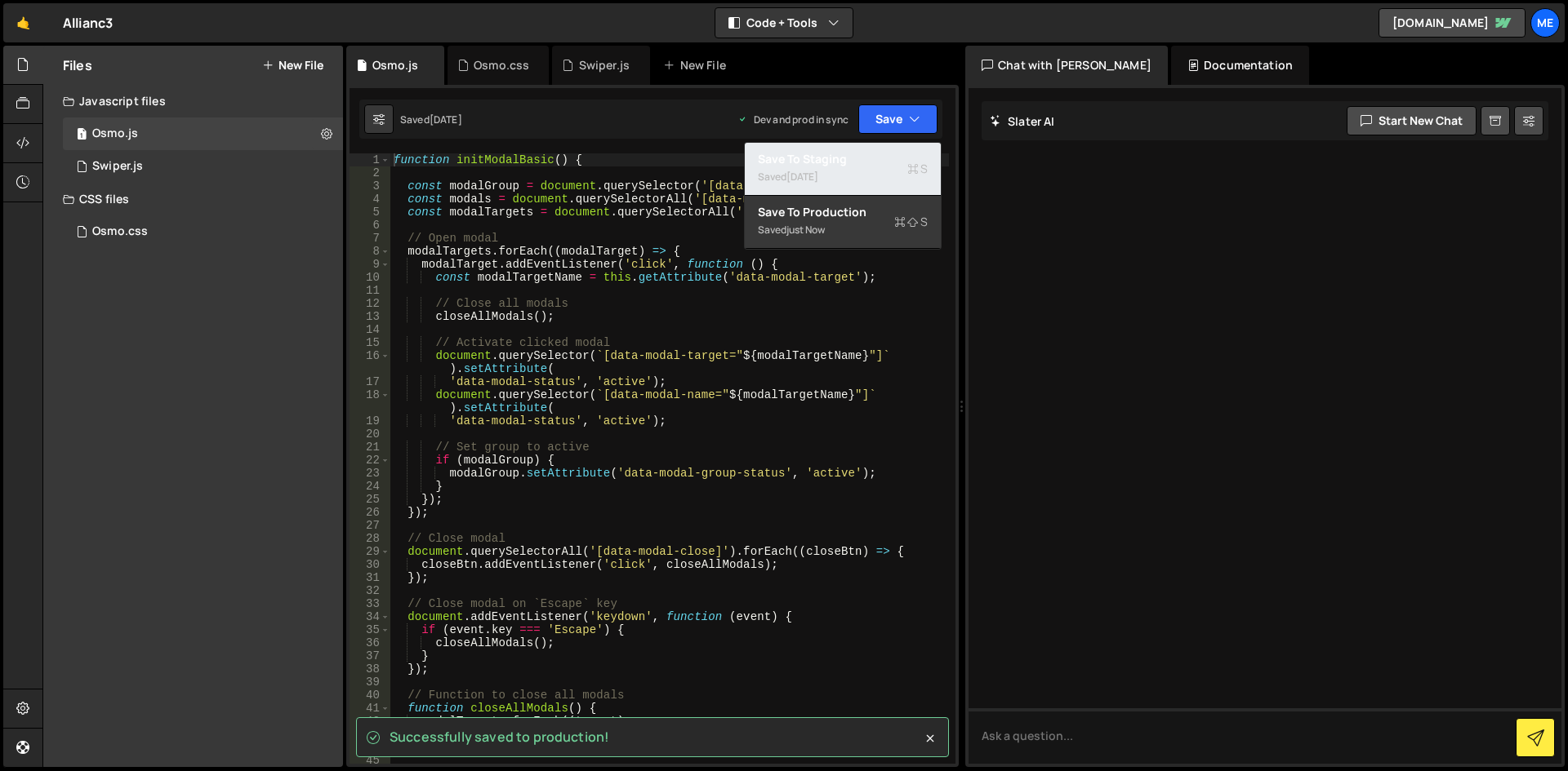
click at [818, 175] on div "3 days ago" at bounding box center [802, 176] width 32 height 14
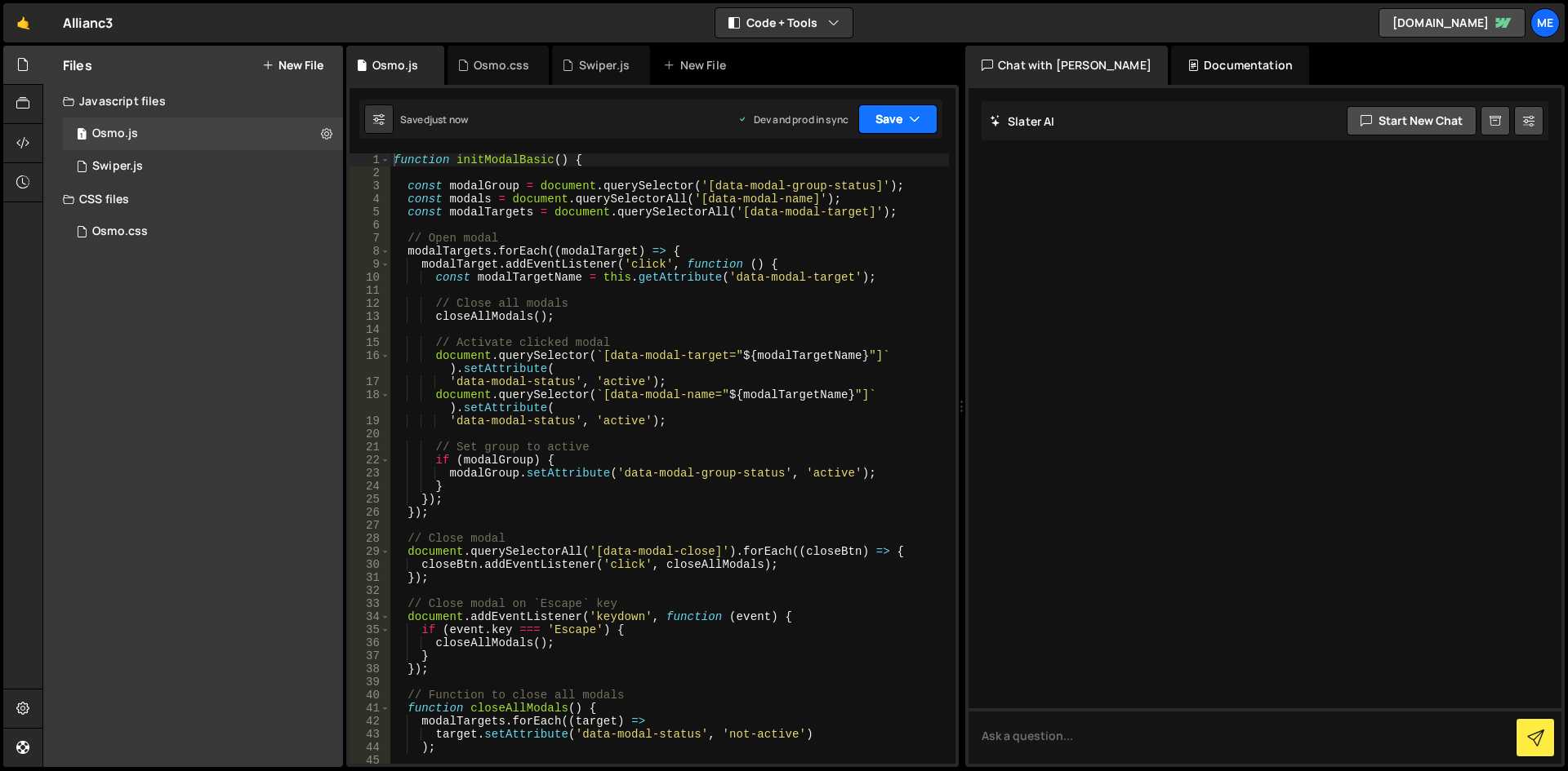
click at [909, 116] on button "Save" at bounding box center [897, 119] width 79 height 30
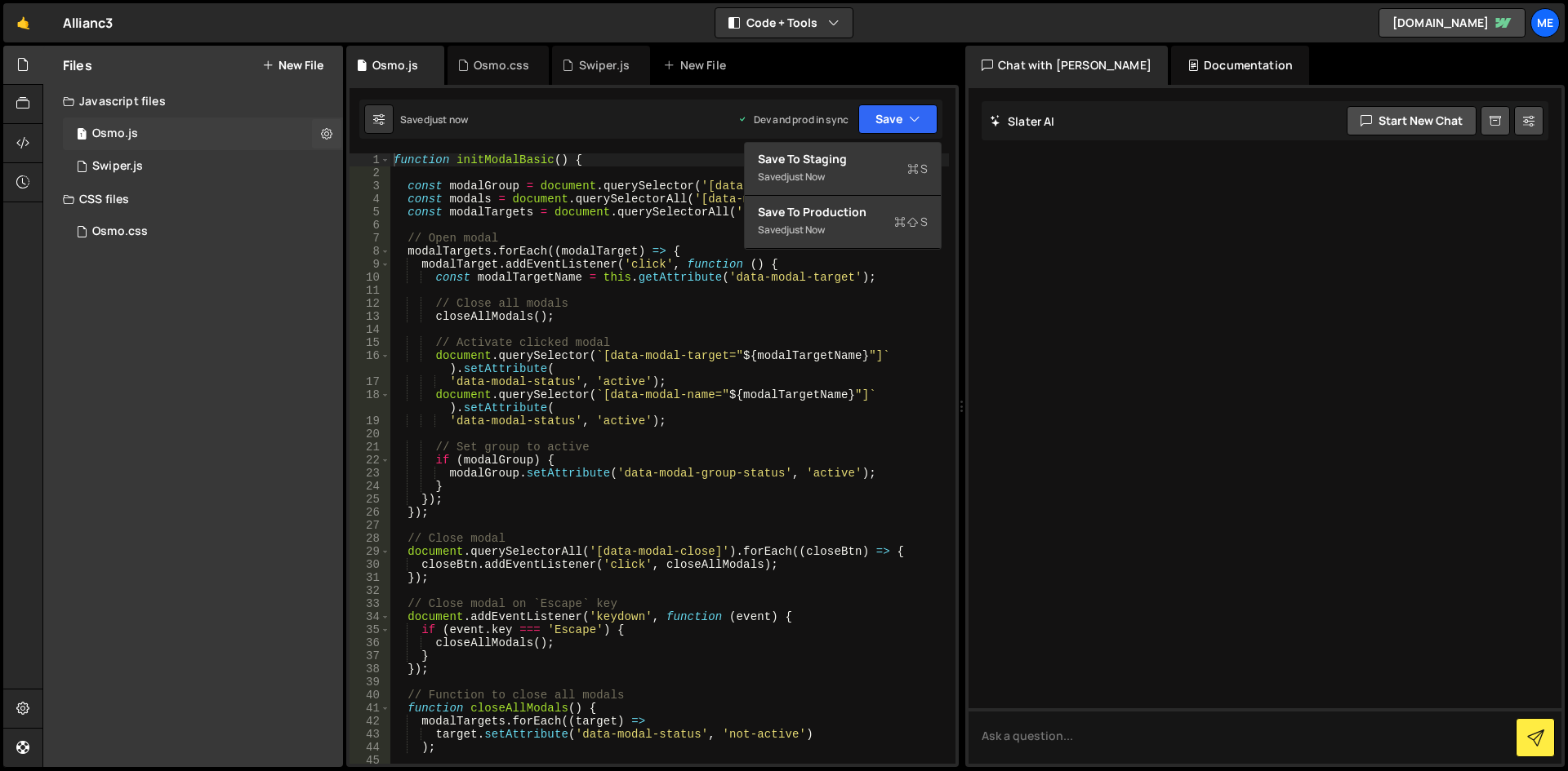
click at [246, 140] on div "1 Osmo.js 0" at bounding box center [203, 133] width 280 height 32
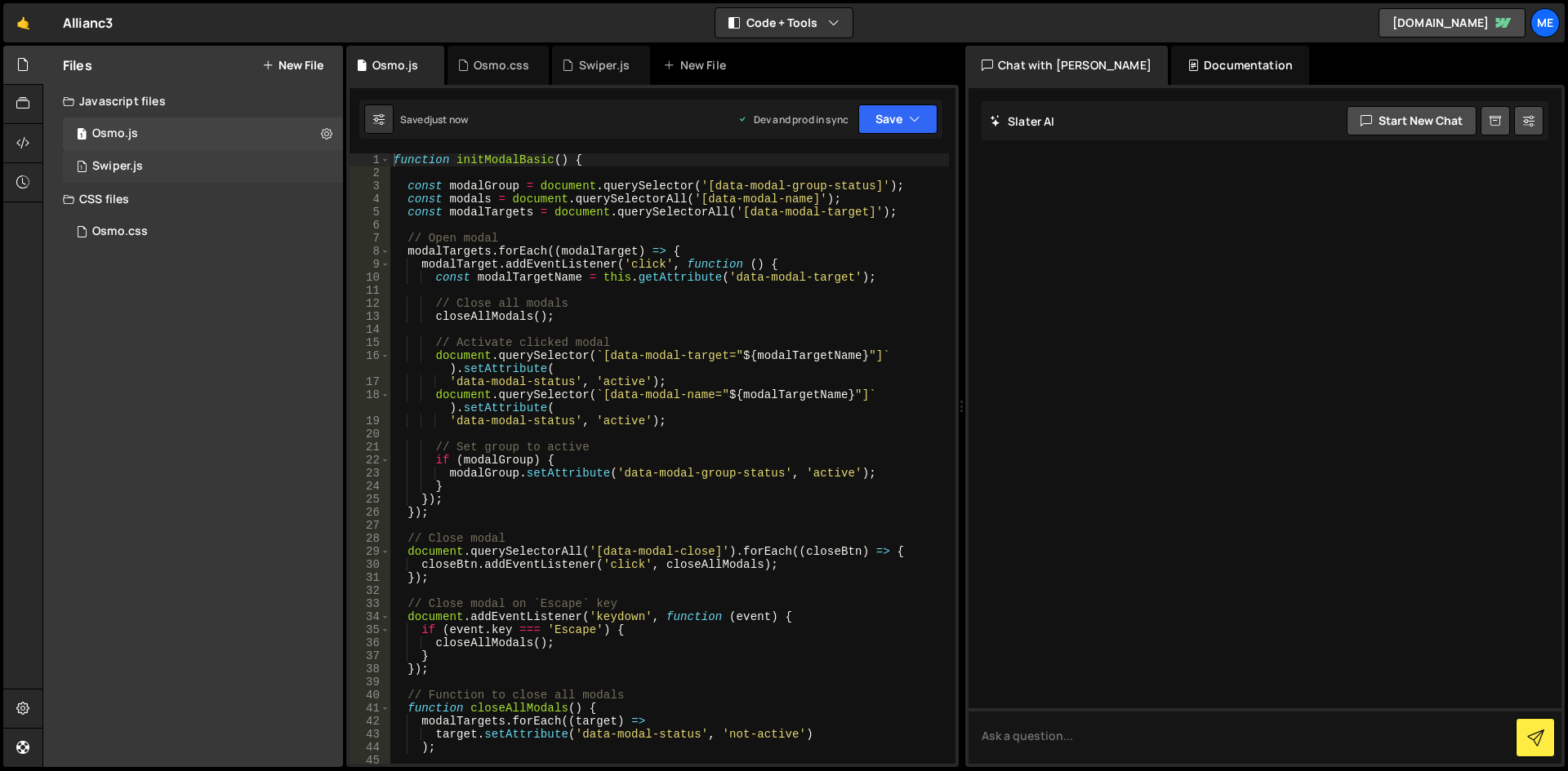
click at [220, 168] on div "1 Swiper.js 0" at bounding box center [203, 166] width 280 height 32
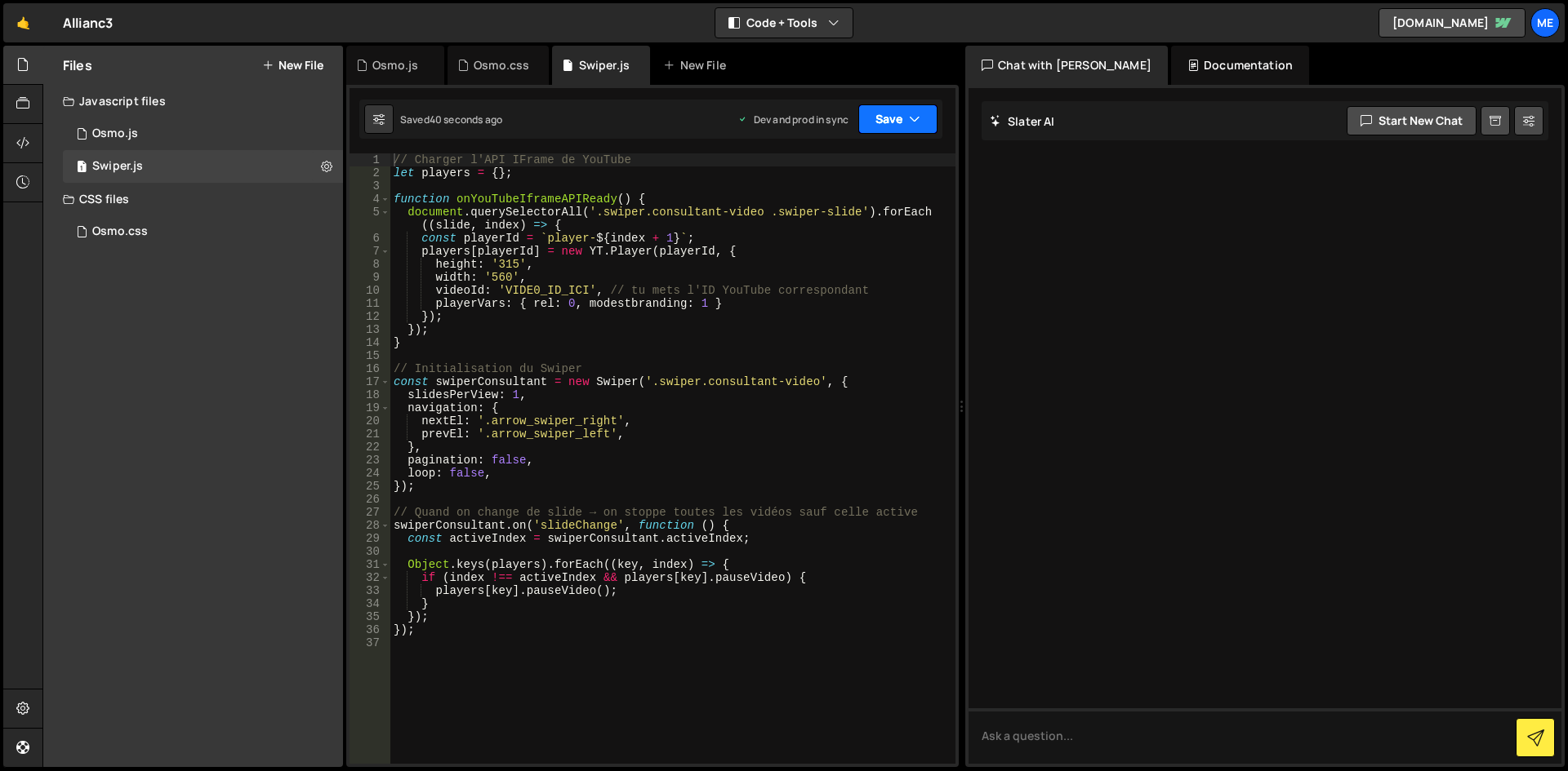
click at [923, 126] on button "Save" at bounding box center [897, 119] width 79 height 30
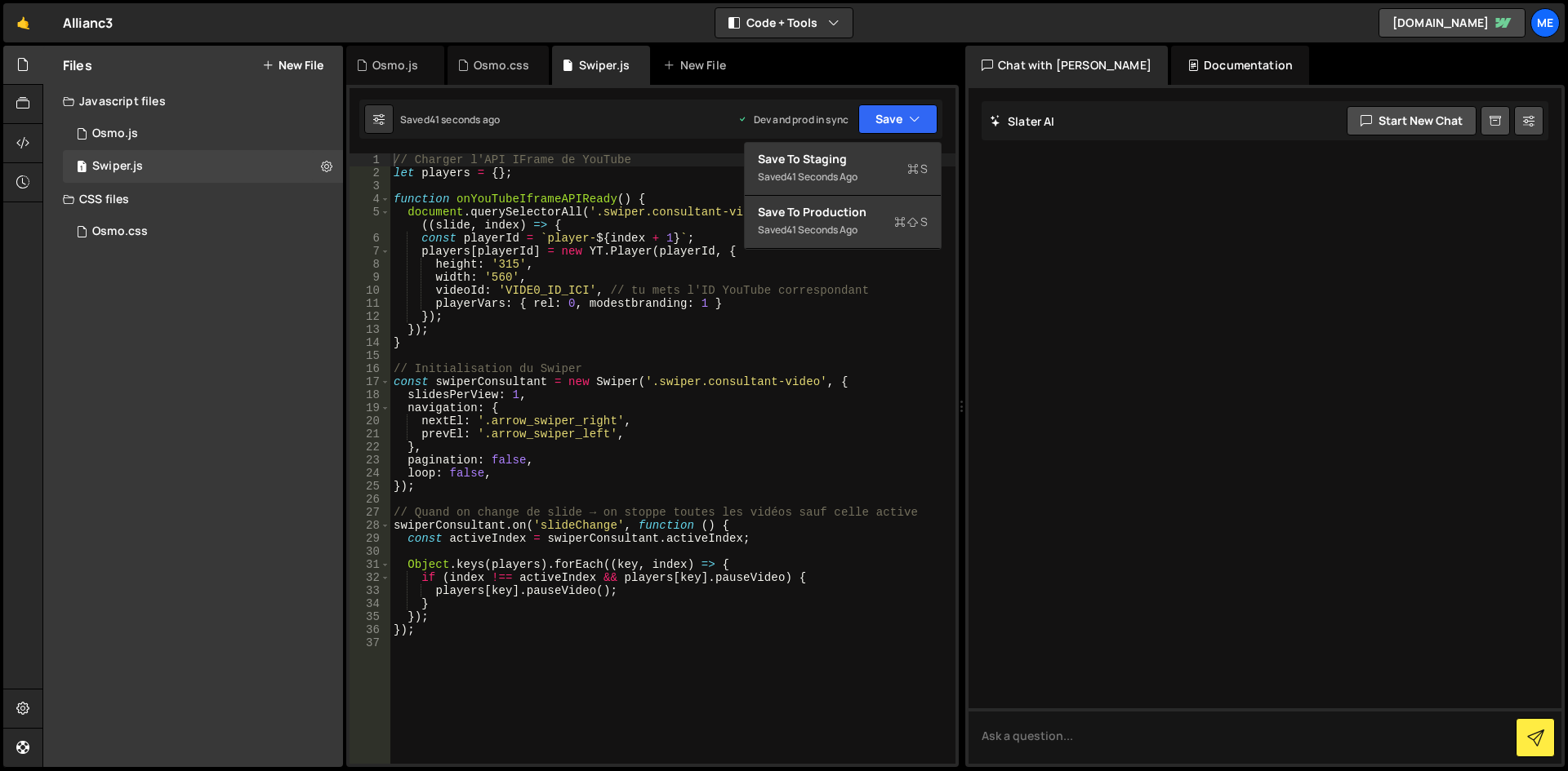
click at [273, 254] on div "Files New File Javascript files 1 Osmo.js 0 1 Swiper.js 0 CSS files Osmo.css 0" at bounding box center [193, 406] width 299 height 722
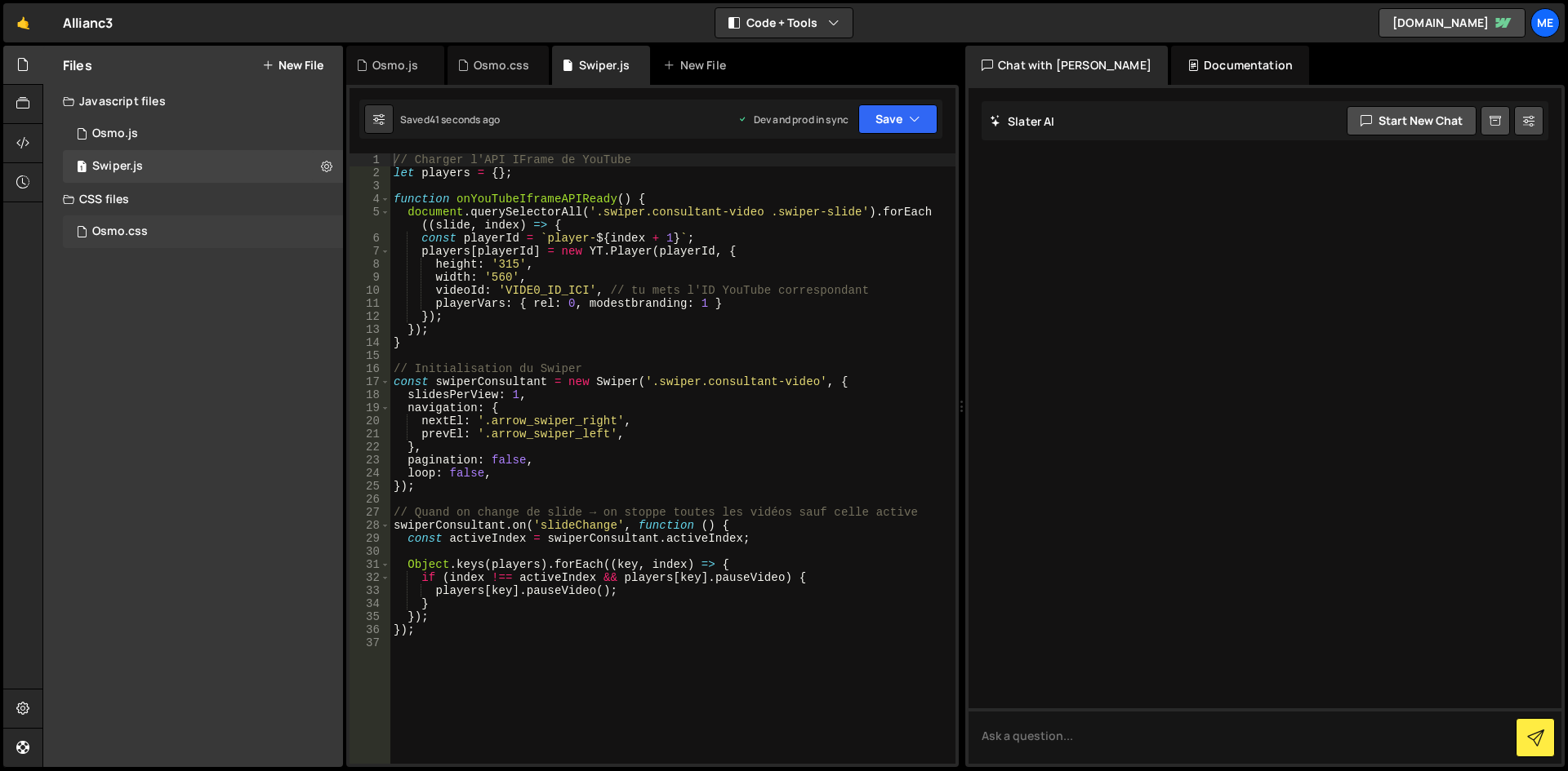
click at [269, 233] on div "Osmo.css 0" at bounding box center [203, 231] width 280 height 32
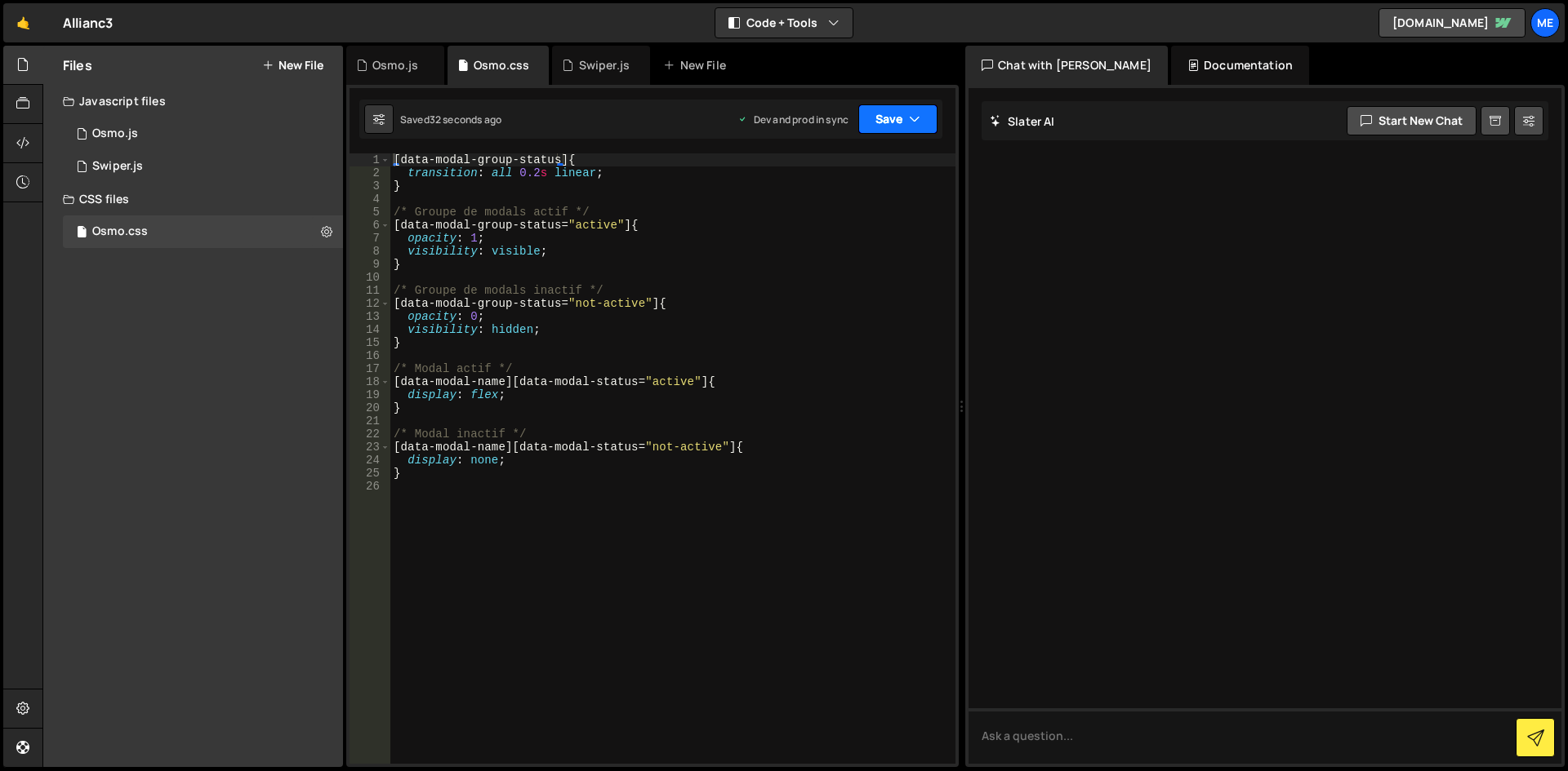
click at [915, 120] on icon "button" at bounding box center [915, 119] width 12 height 17
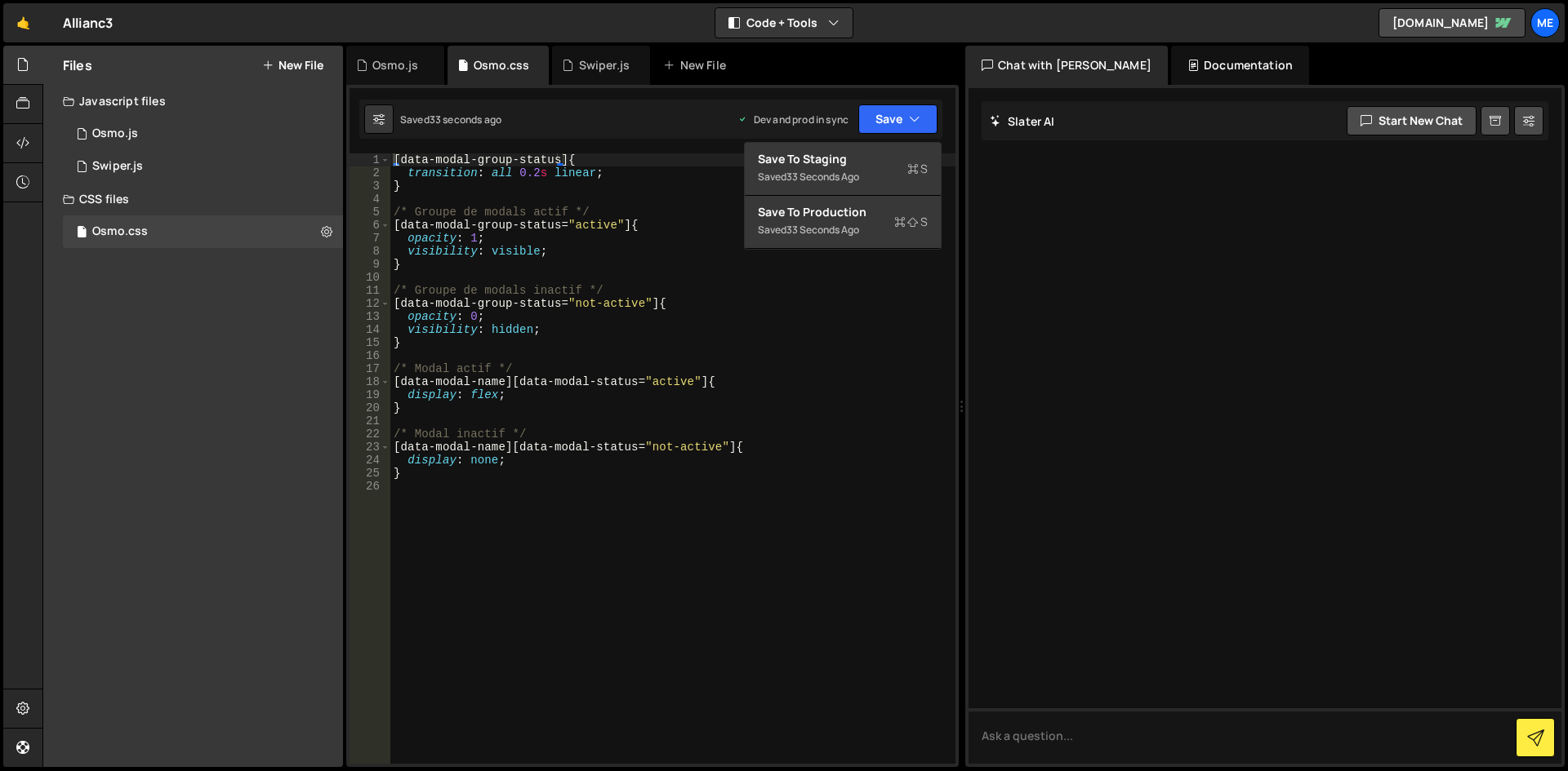
click at [787, 283] on div "[ data-modal-group-status ] { transition : all 0.2 s linear ; } /* Groupe de mo…" at bounding box center [673, 472] width 565 height 637
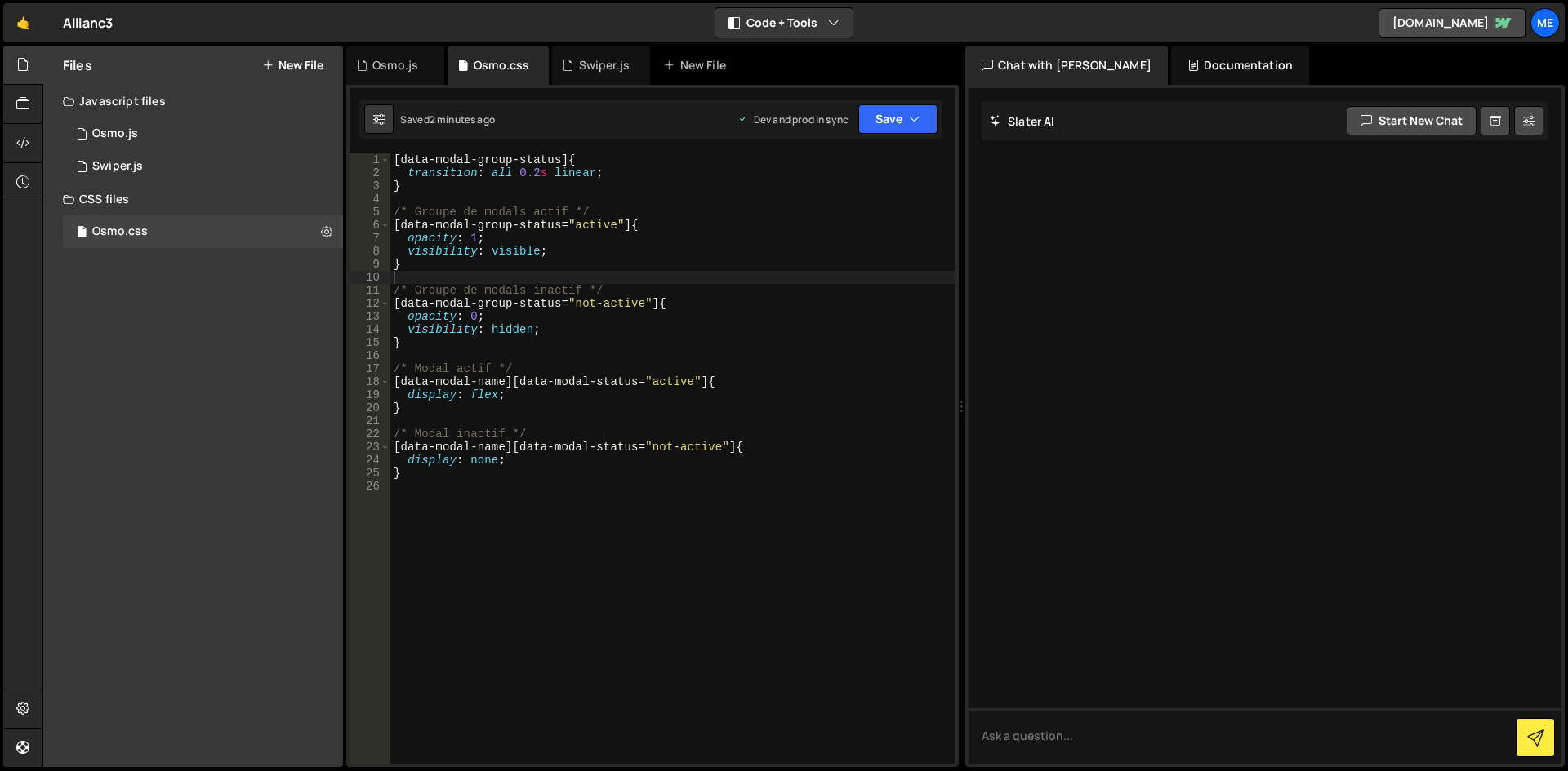
click at [707, 342] on div "[ data-modal-group-status ] { transition : all 0.2 s linear ; } /* Groupe de mo…" at bounding box center [673, 472] width 565 height 637
type textarea "}"
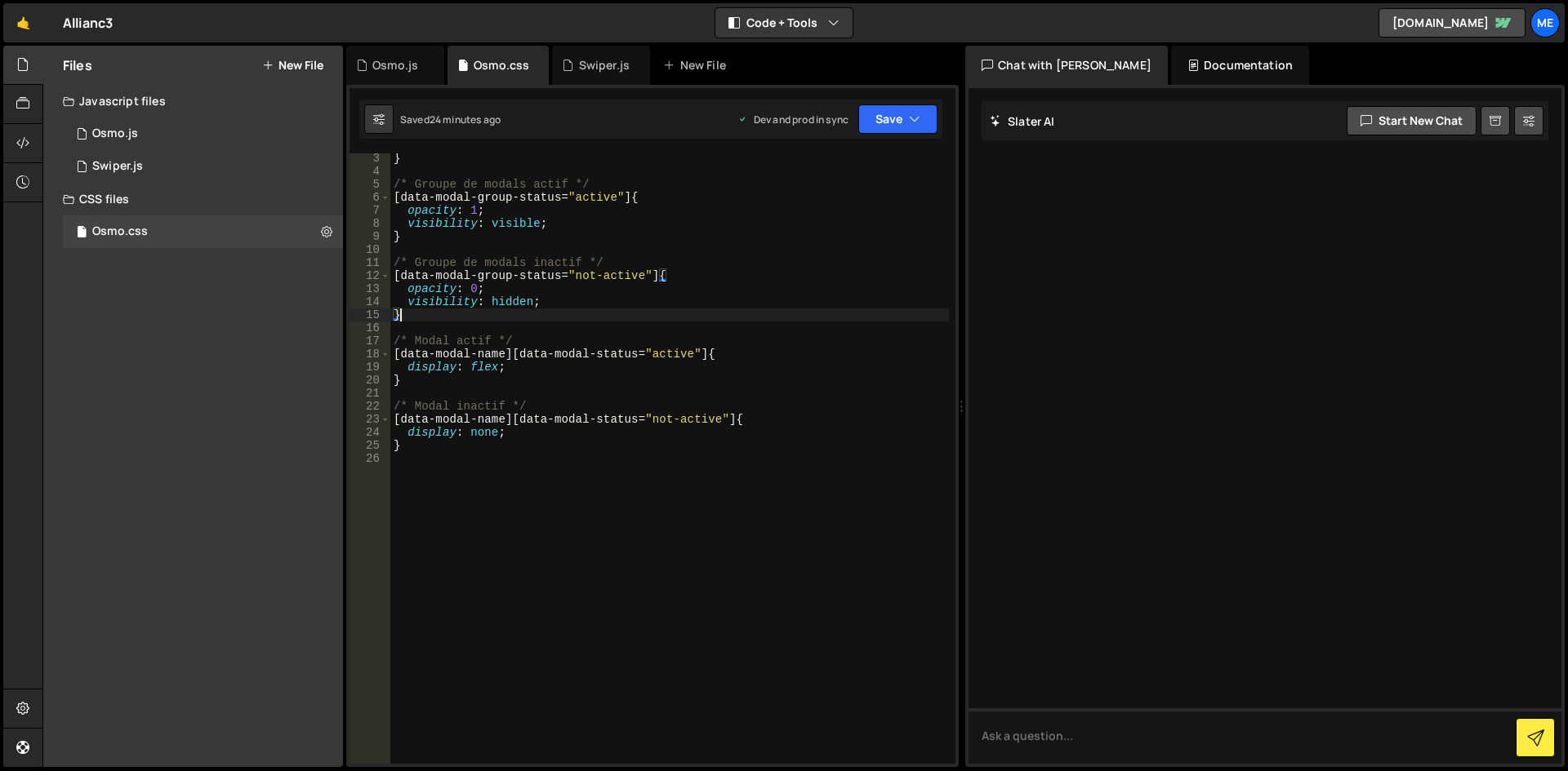
scroll to position [28, 0]
